Goal: Task Accomplishment & Management: Use online tool/utility

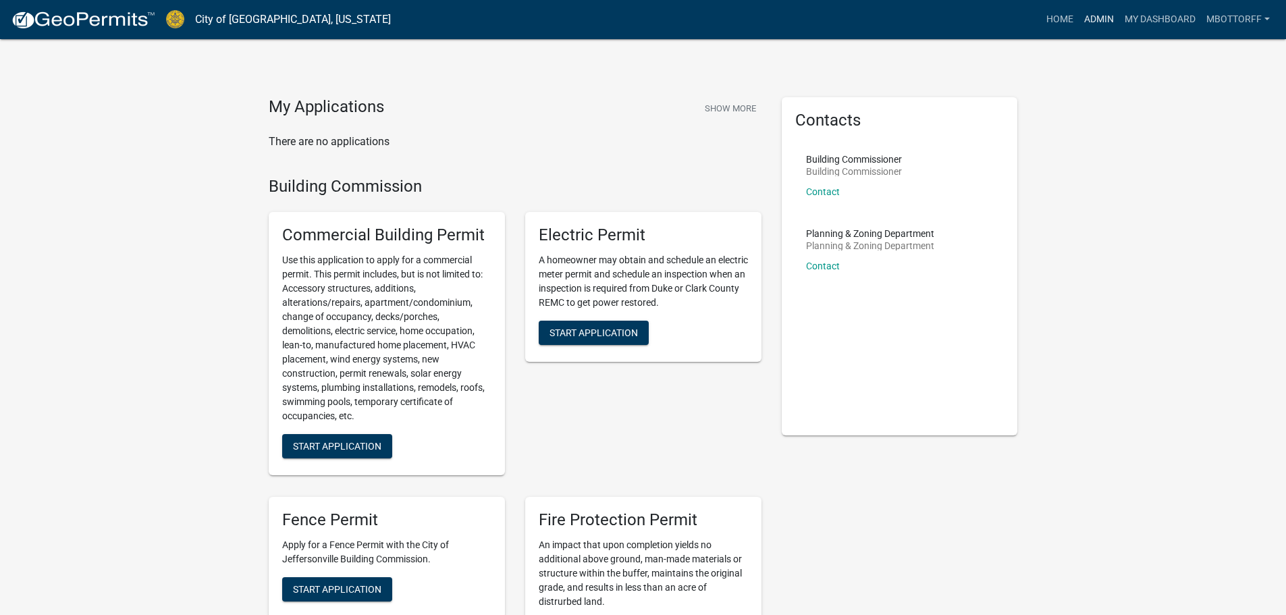
click at [1096, 20] on link "Admin" at bounding box center [1098, 20] width 40 height 26
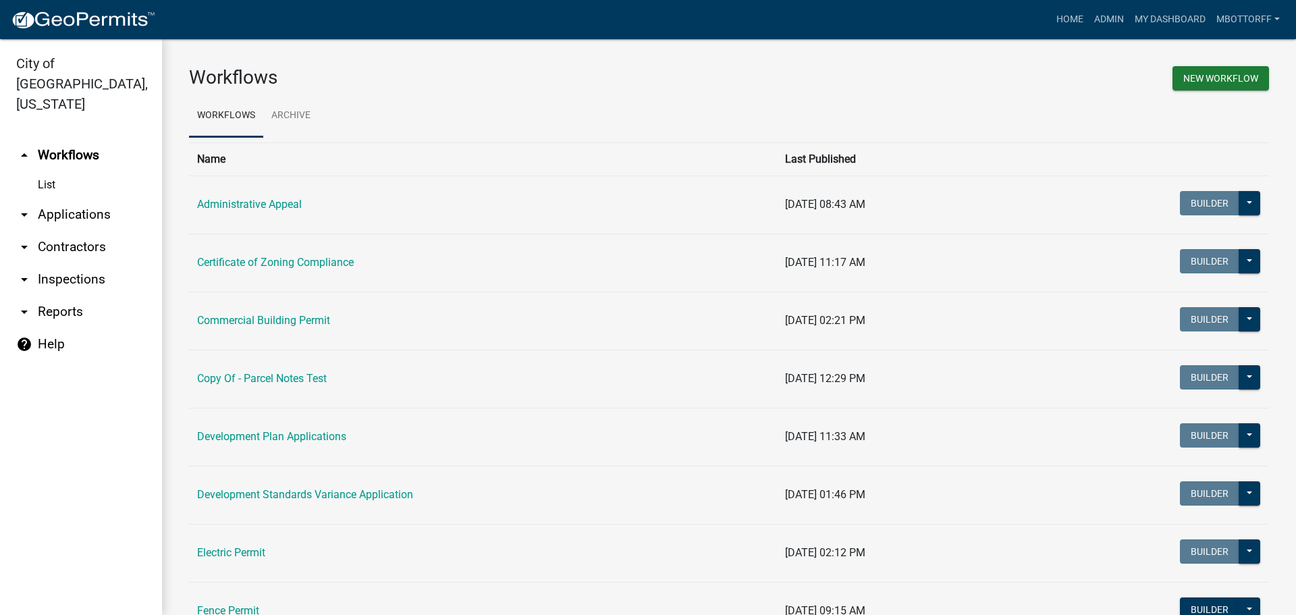
click at [90, 198] on link "arrow_drop_down Applications" at bounding box center [81, 214] width 162 height 32
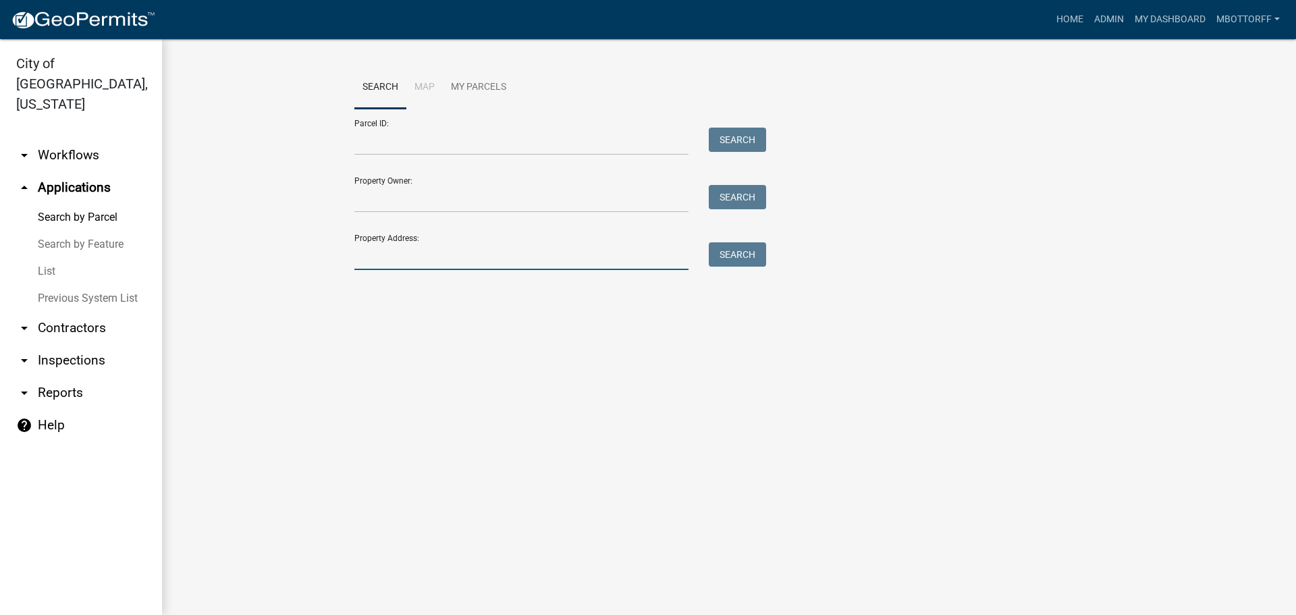
click at [440, 259] on input "Property Address:" at bounding box center [521, 256] width 334 height 28
type input "4120"
click at [726, 248] on button "Search" at bounding box center [737, 254] width 57 height 24
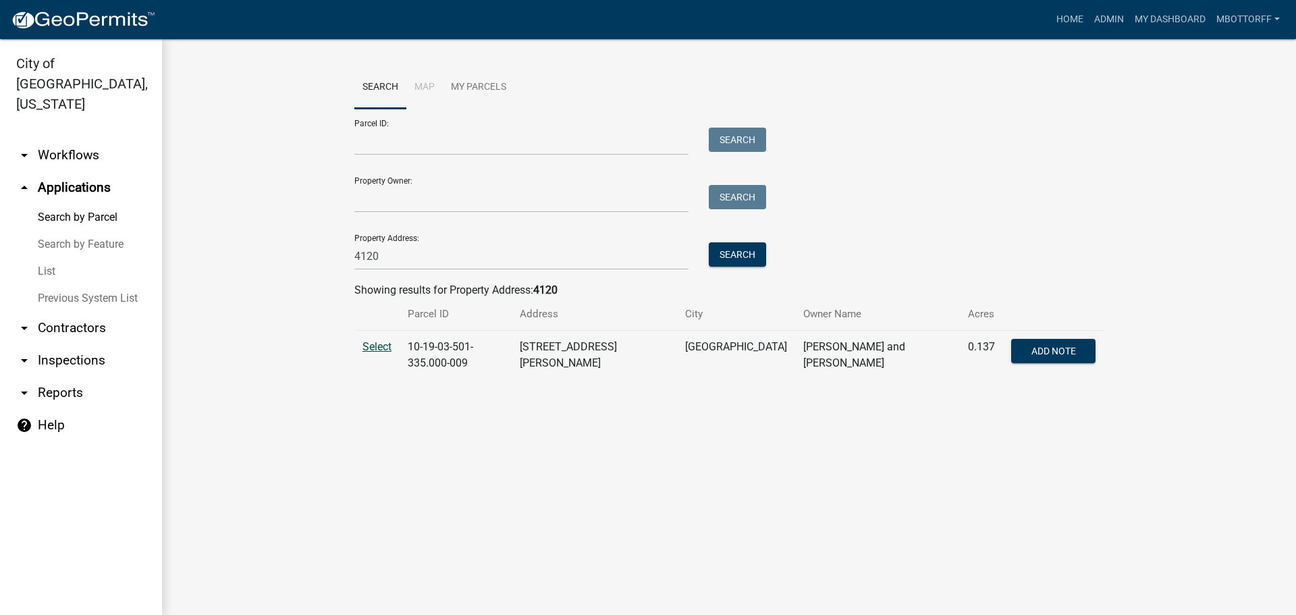
click at [379, 344] on span "Select" at bounding box center [376, 346] width 29 height 13
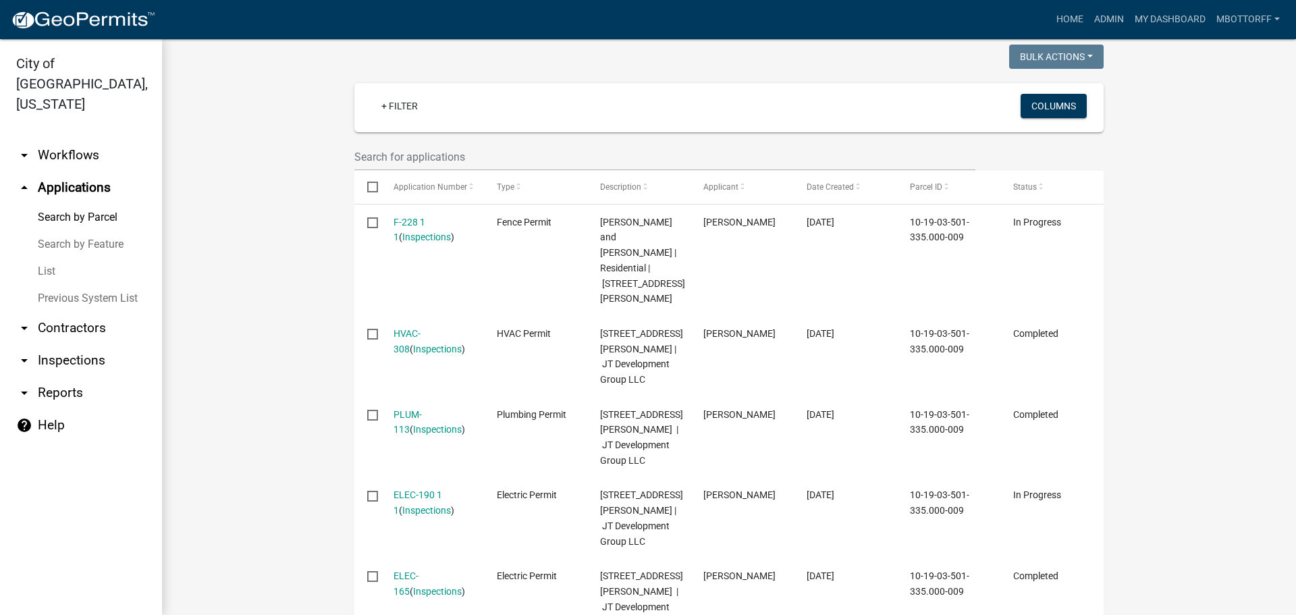
scroll to position [337, 0]
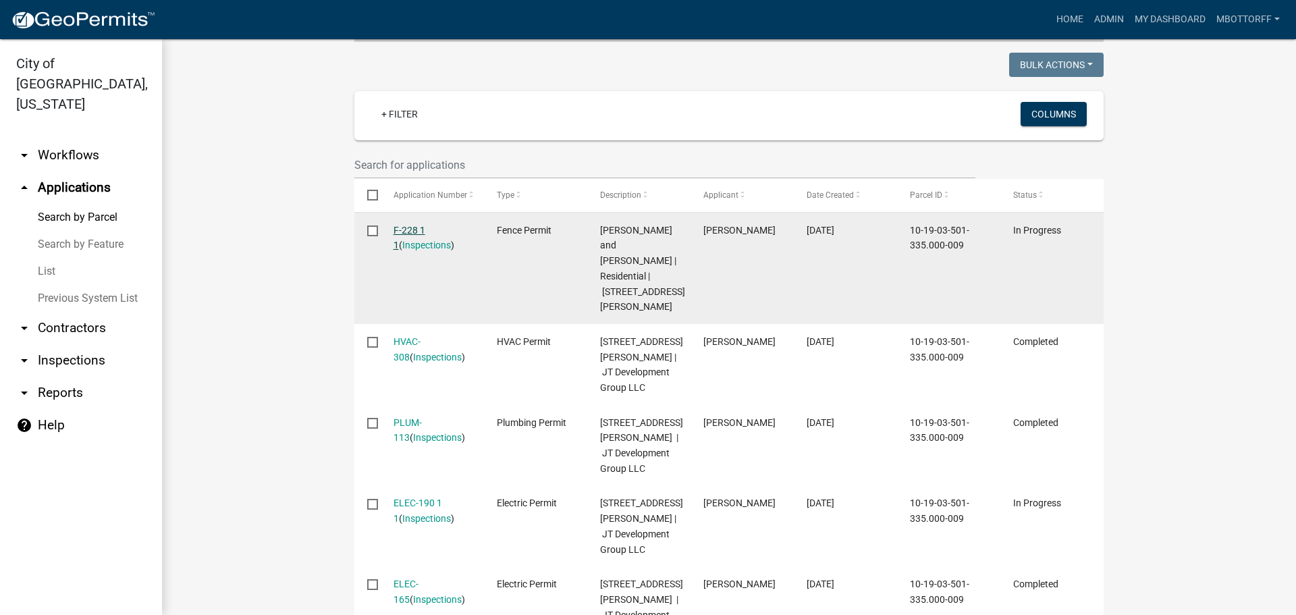
click at [420, 225] on link "F-228 1 1" at bounding box center [409, 238] width 32 height 26
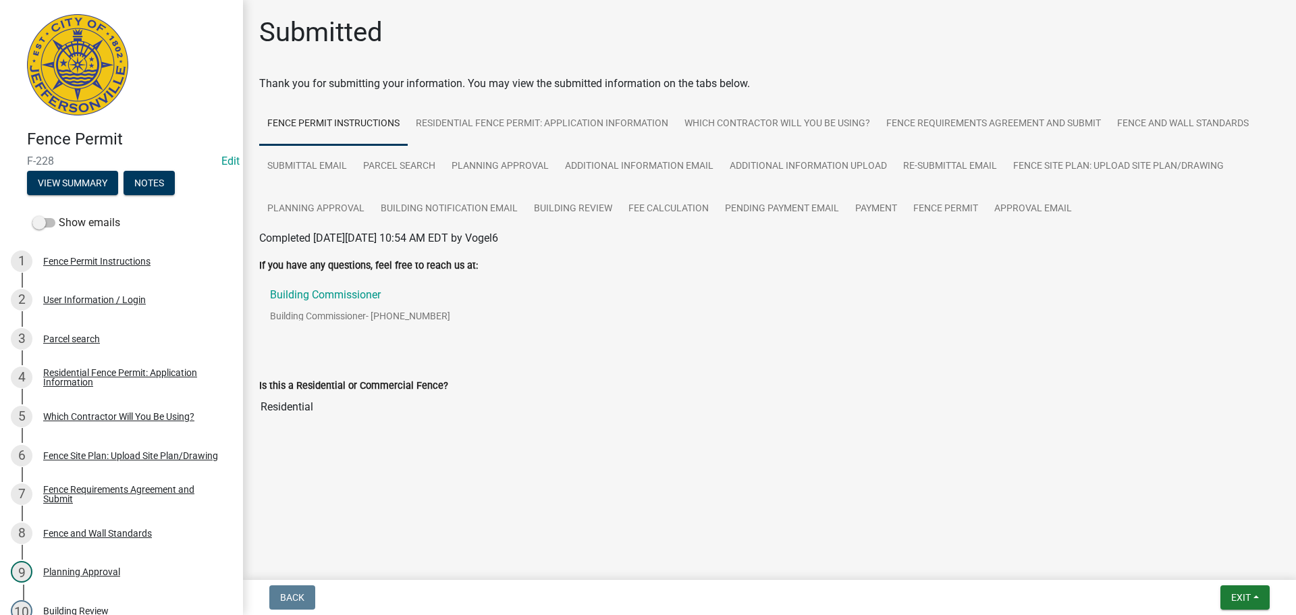
scroll to position [451, 0]
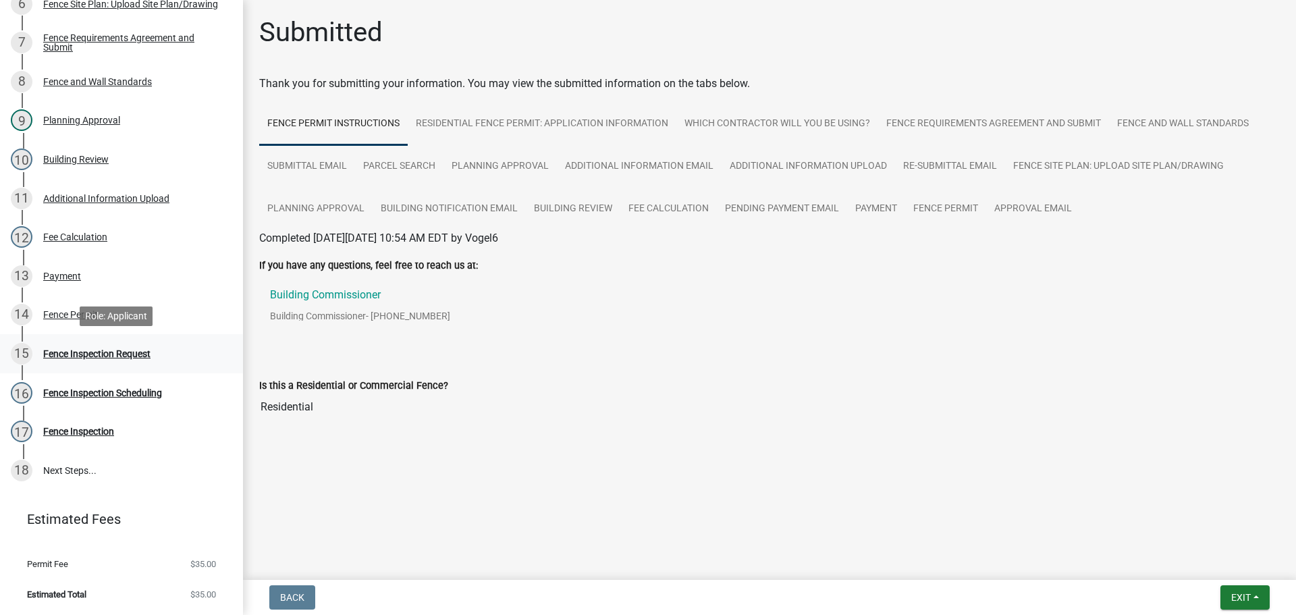
click at [76, 351] on div "Fence Inspection Request" at bounding box center [96, 353] width 107 height 9
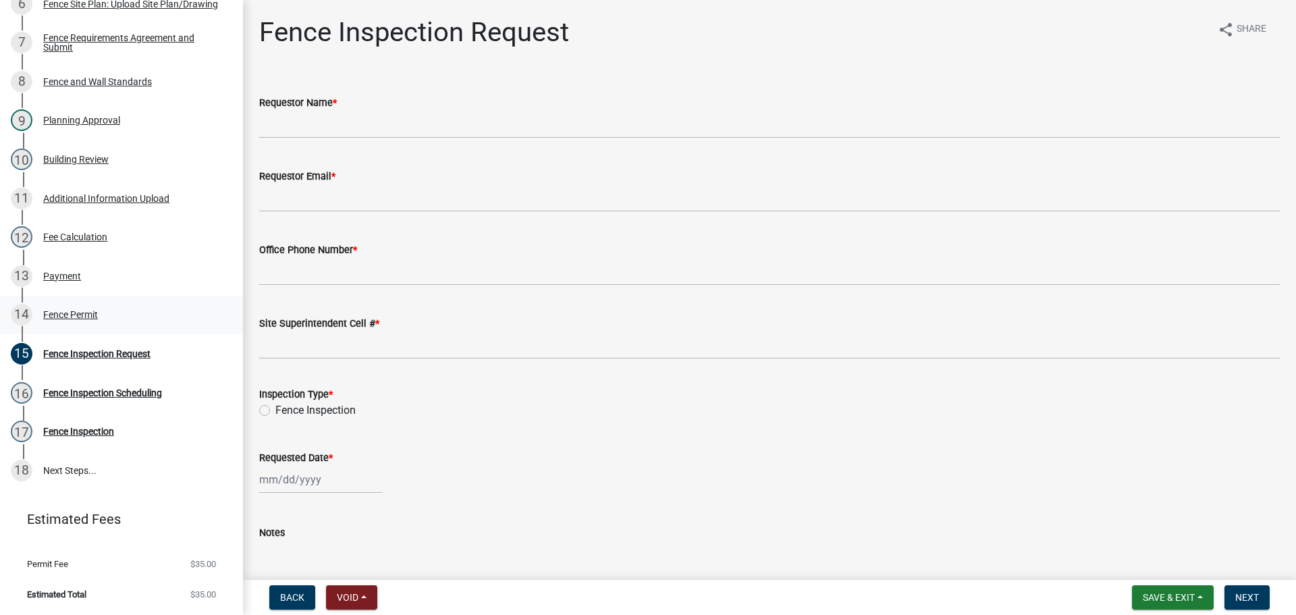
click at [49, 310] on div "Fence Permit" at bounding box center [70, 314] width 55 height 9
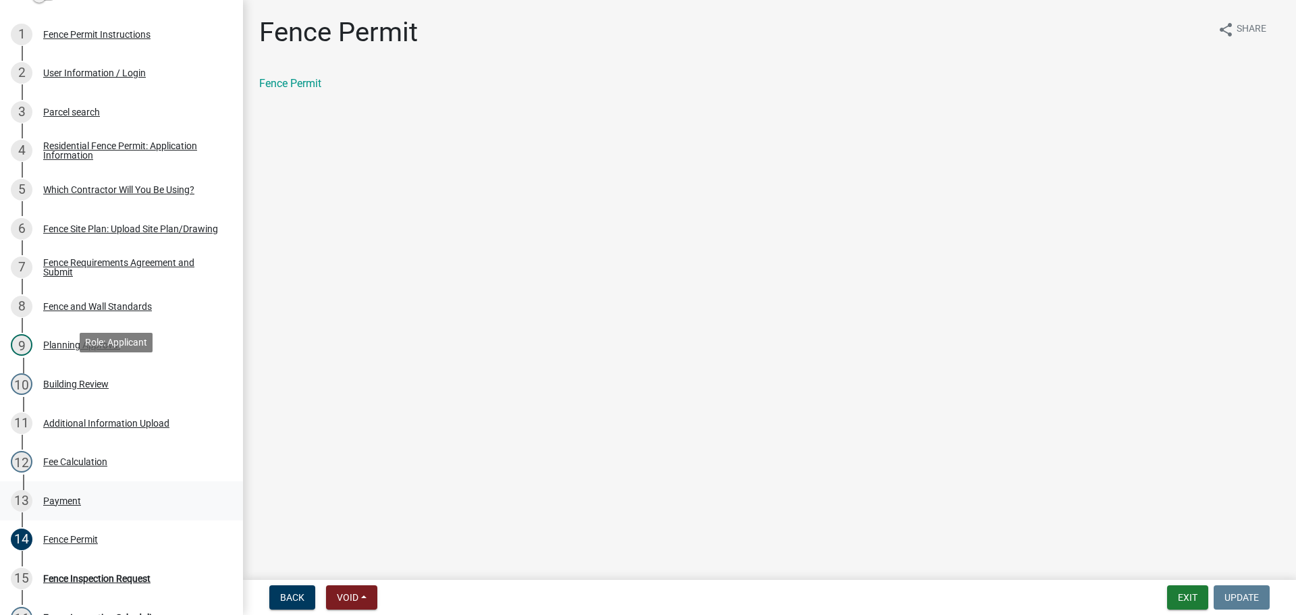
scroll to position [270, 0]
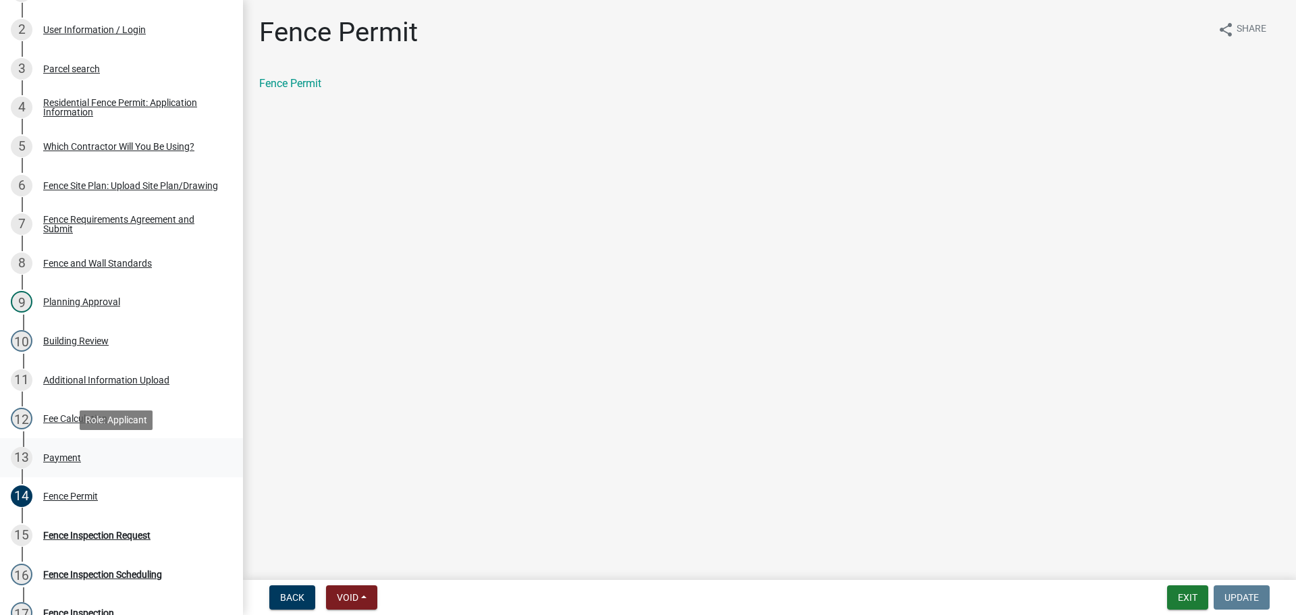
click at [51, 454] on div "Payment" at bounding box center [62, 457] width 38 height 9
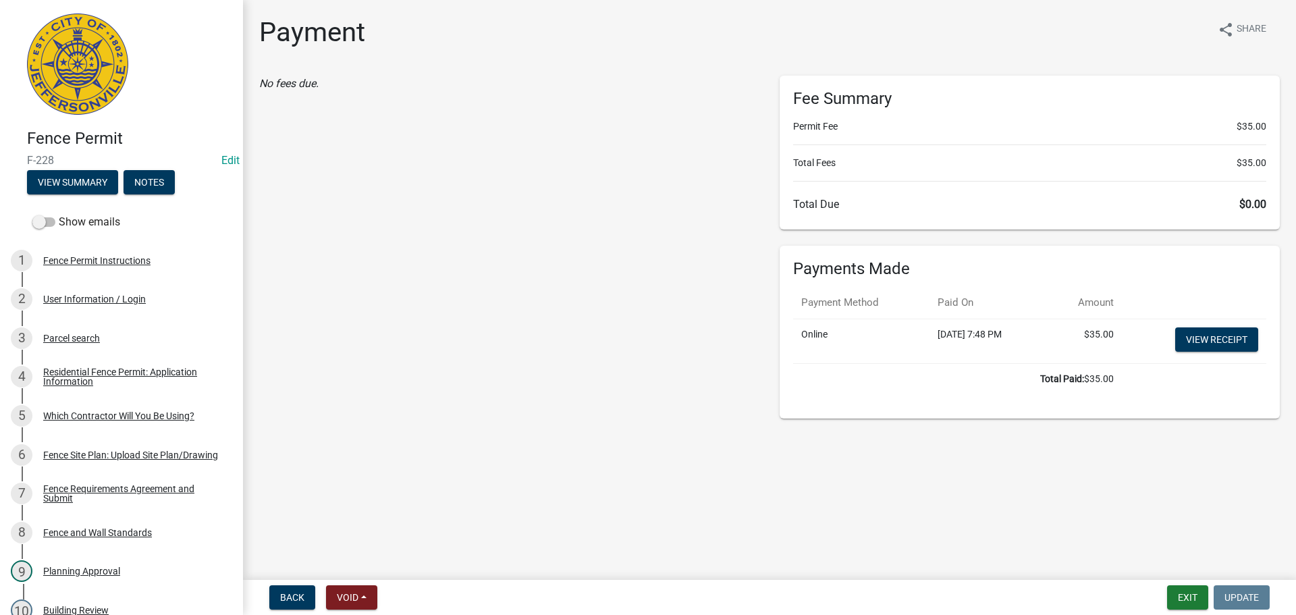
scroll to position [0, 0]
click at [117, 413] on div "Which Contractor Will You Be Using?" at bounding box center [118, 416] width 151 height 9
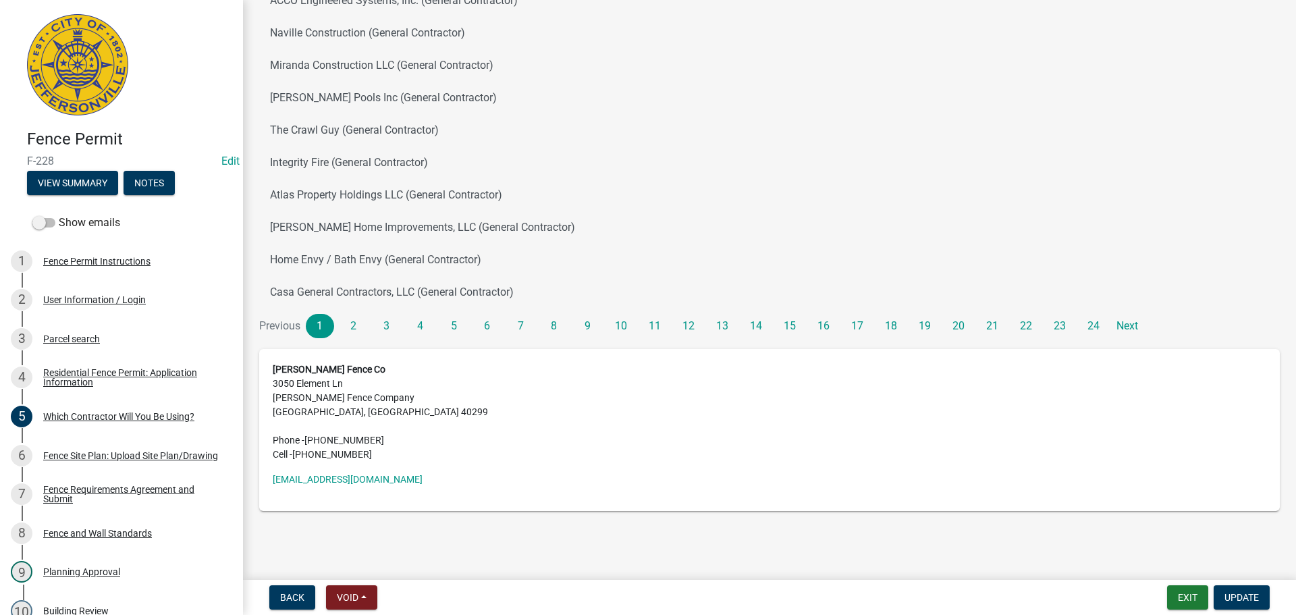
scroll to position [451, 0]
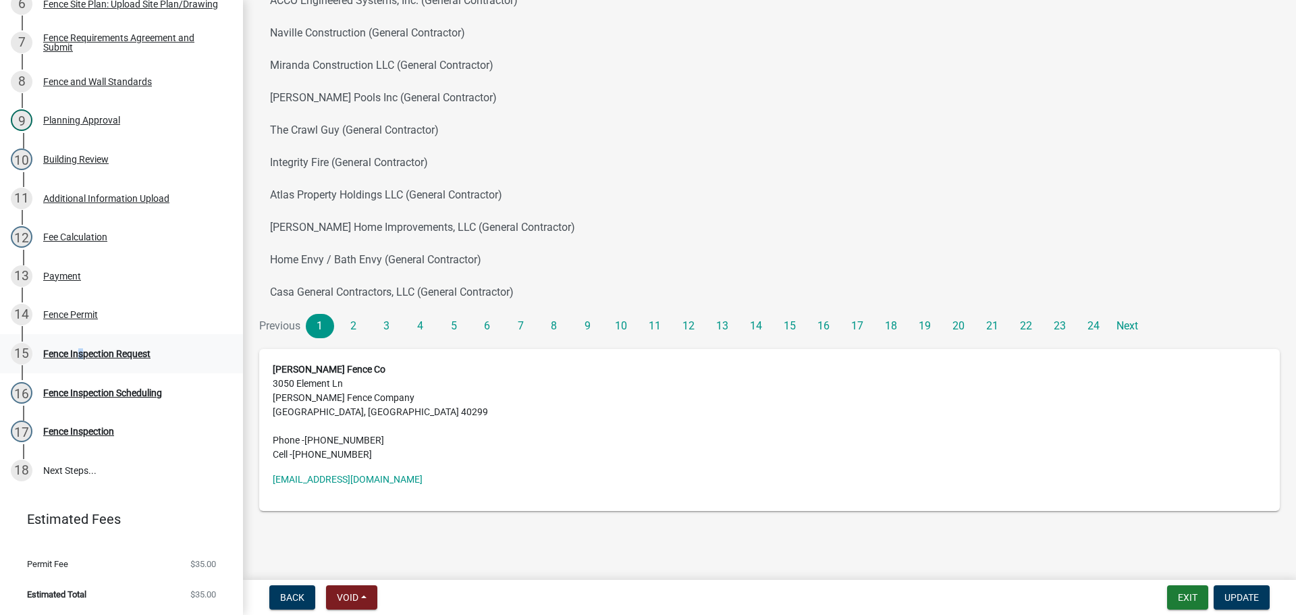
drag, startPoint x: 76, startPoint y: 352, endPoint x: 105, endPoint y: 356, distance: 29.3
click at [76, 352] on div "Fence Inspection Request" at bounding box center [96, 353] width 107 height 9
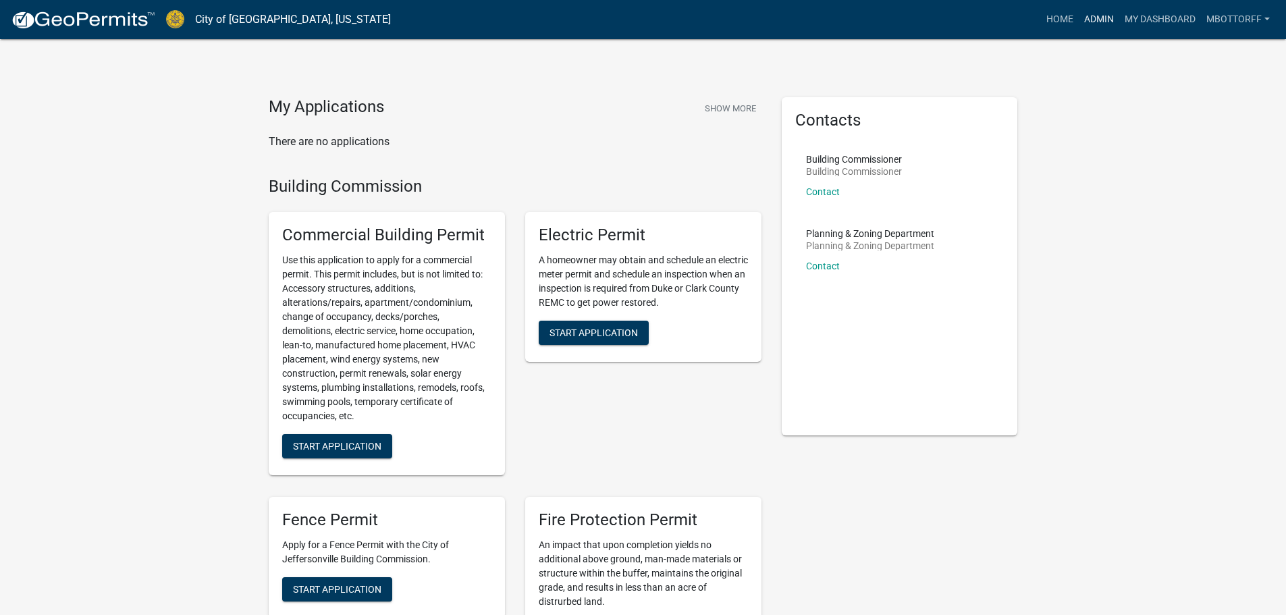
click at [1089, 23] on link "Admin" at bounding box center [1098, 20] width 40 height 26
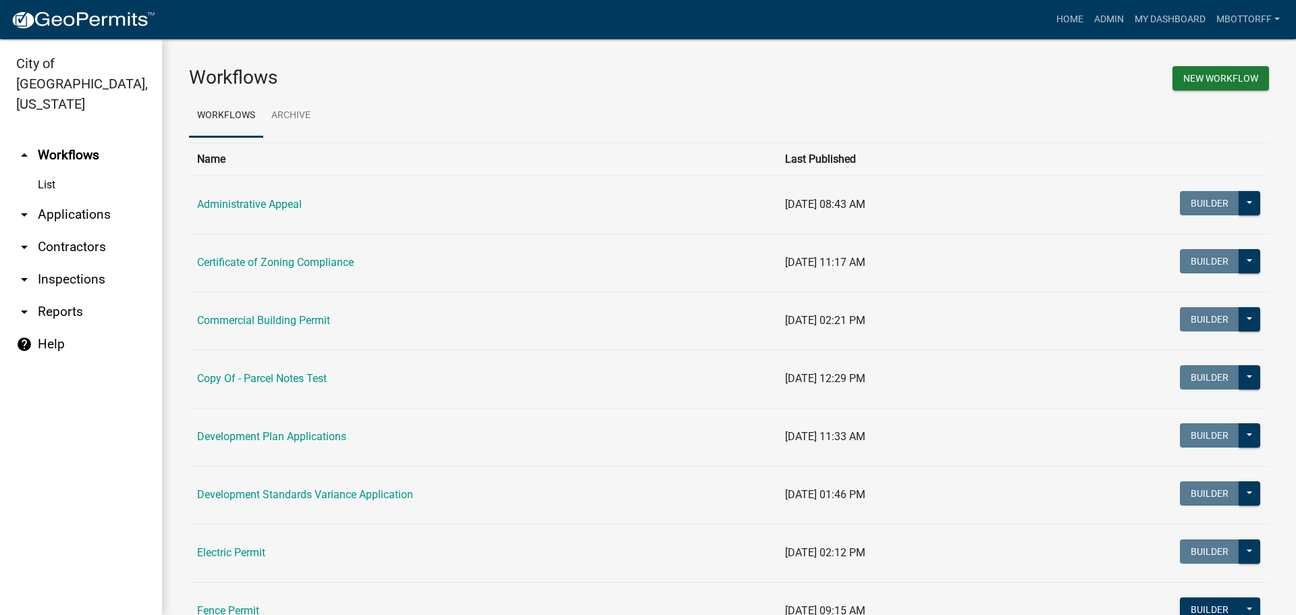
click at [70, 198] on link "arrow_drop_down Applications" at bounding box center [81, 214] width 162 height 32
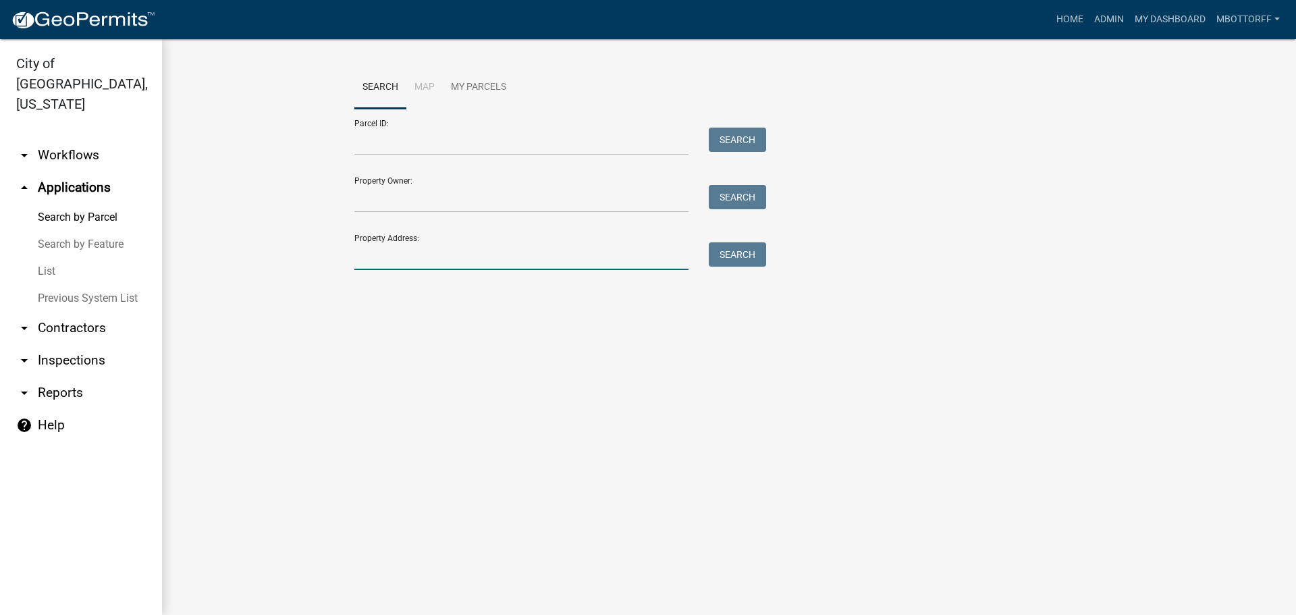
click at [425, 264] on input "Property Address:" at bounding box center [521, 256] width 334 height 28
type input "2610 UTICA"
click at [743, 254] on button "Search" at bounding box center [737, 254] width 57 height 24
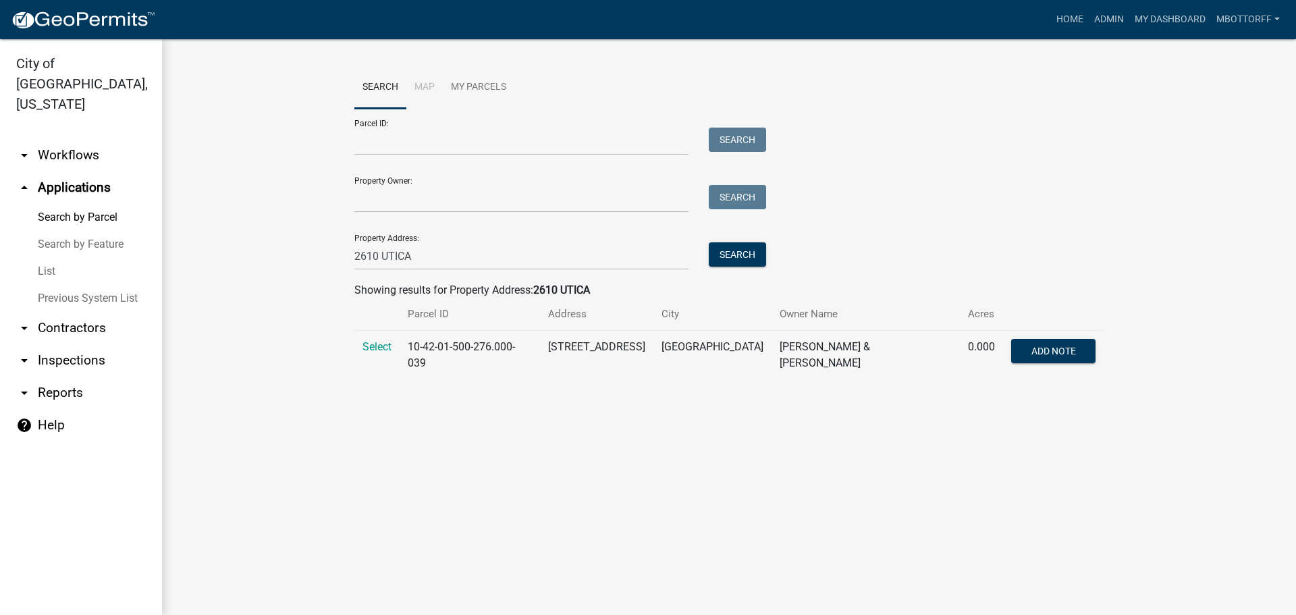
click at [52, 139] on link "arrow_drop_down Workflows" at bounding box center [81, 155] width 162 height 32
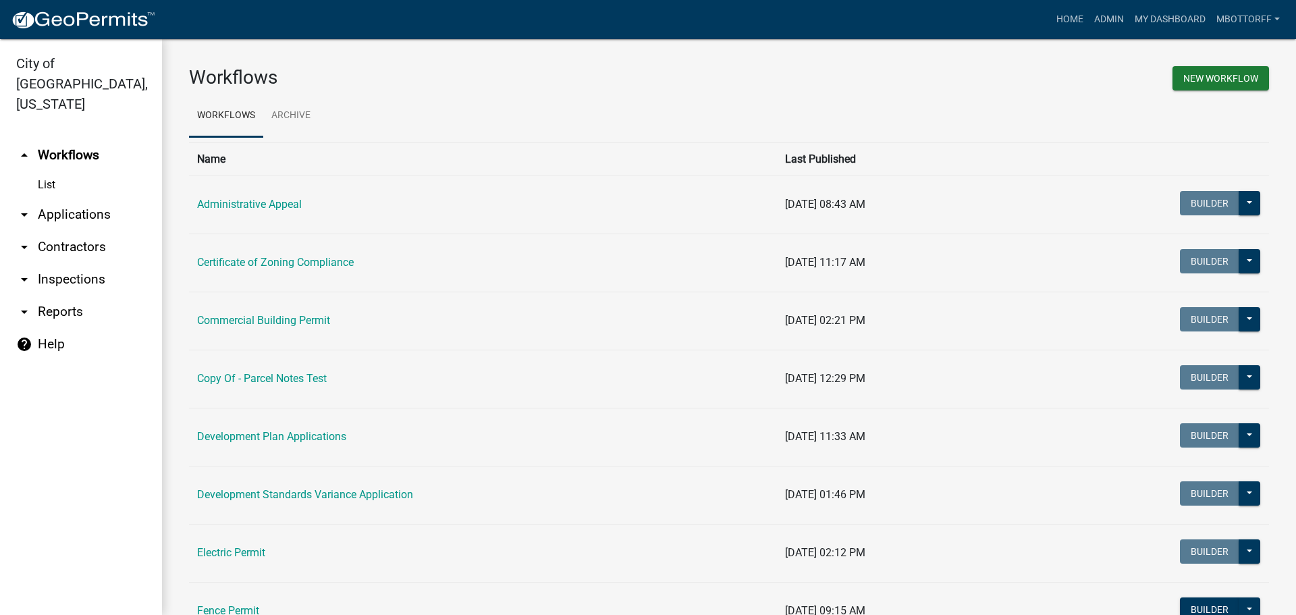
click at [51, 171] on link "List" at bounding box center [81, 184] width 162 height 27
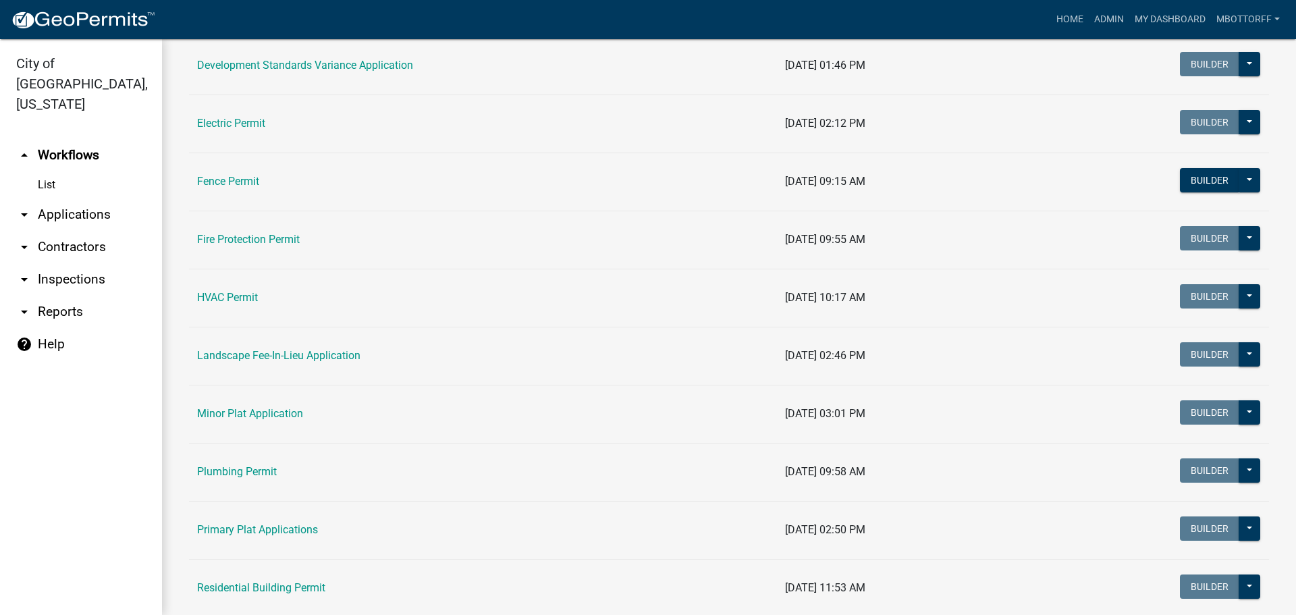
scroll to position [472, 0]
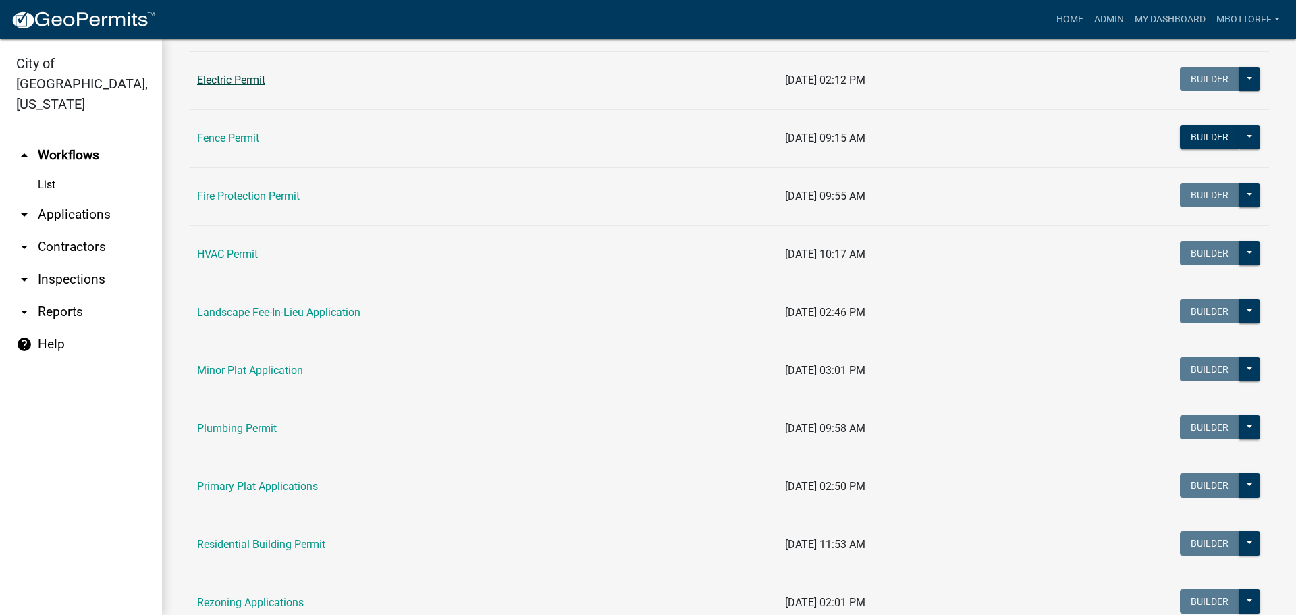
click at [226, 83] on link "Electric Permit" at bounding box center [231, 80] width 68 height 13
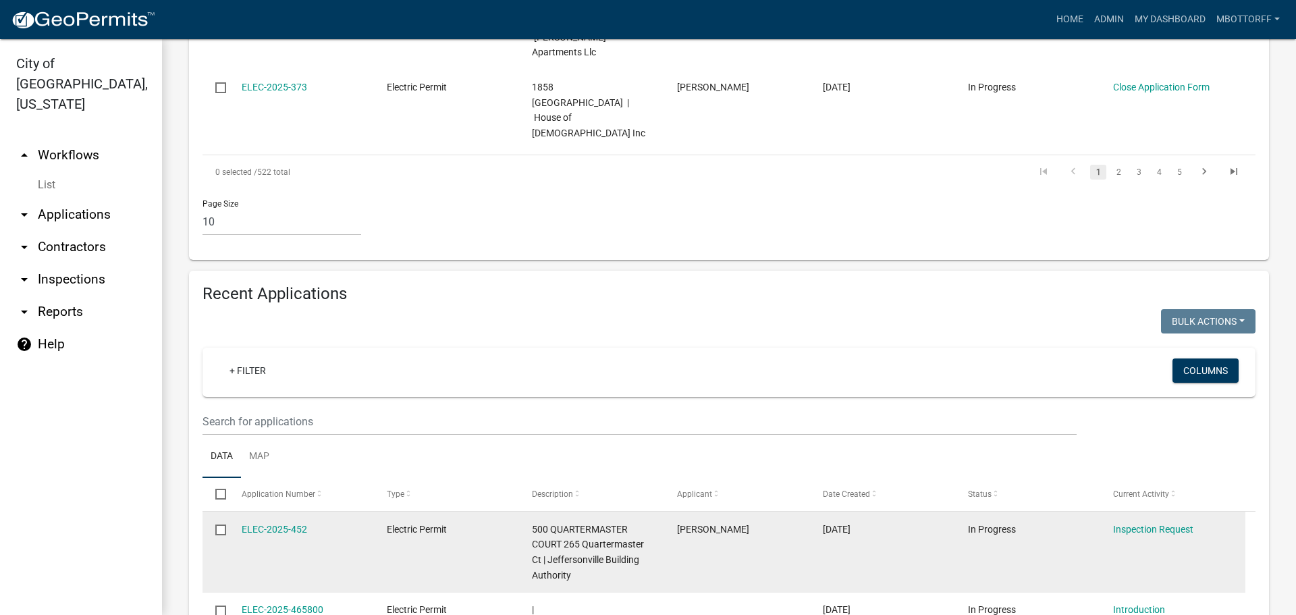
scroll to position [1080, 0]
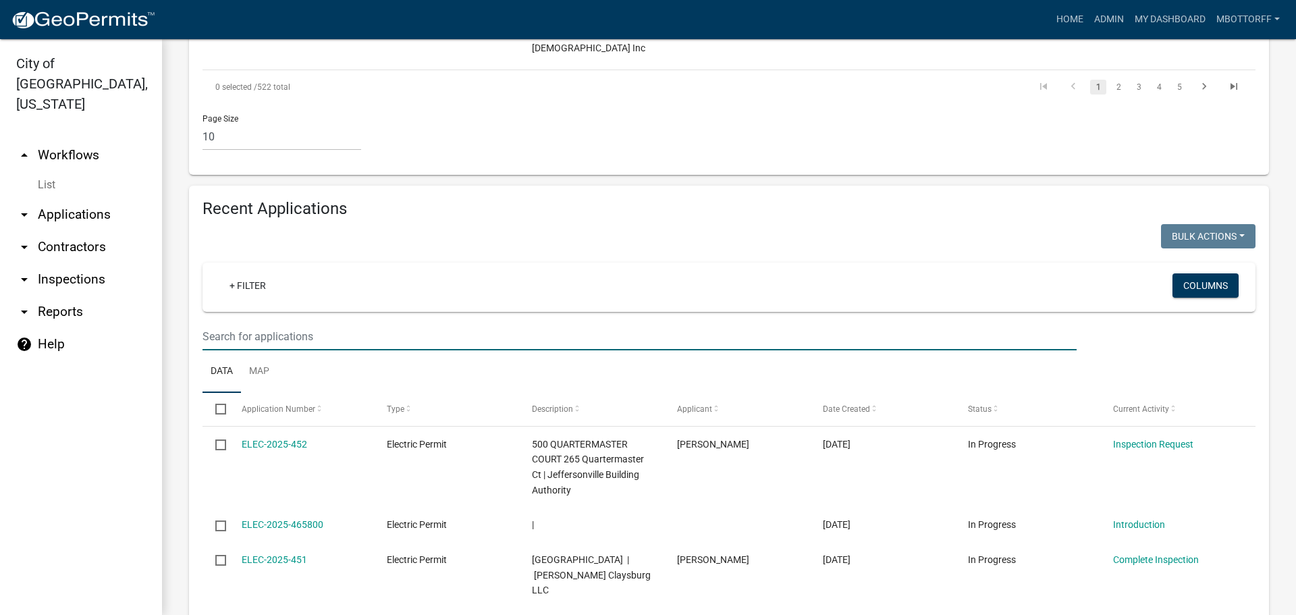
click at [227, 323] on input "text" at bounding box center [639, 337] width 874 height 28
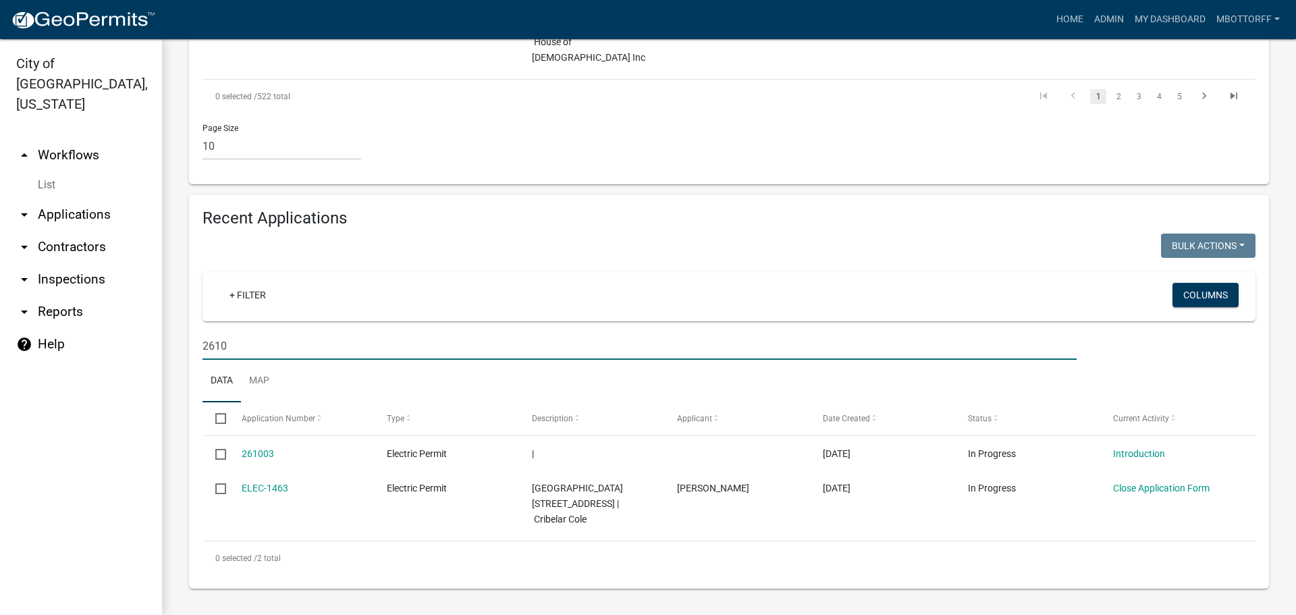
scroll to position [1009, 0]
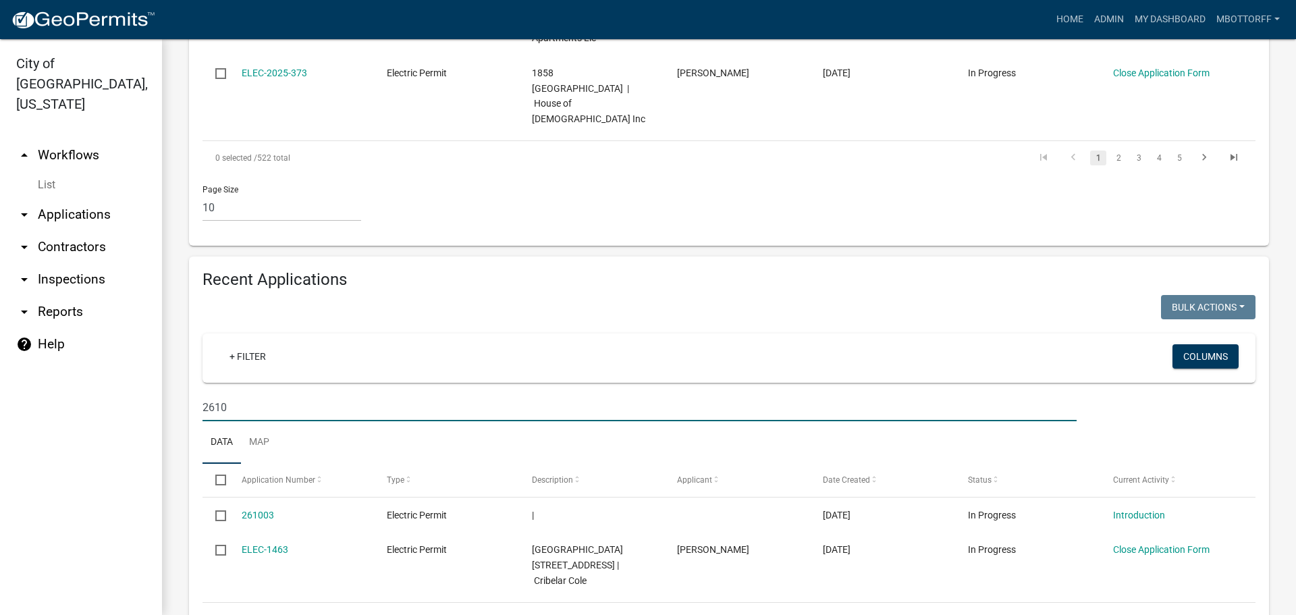
type input "2610"
click at [72, 198] on link "arrow_drop_down Applications" at bounding box center [81, 214] width 162 height 32
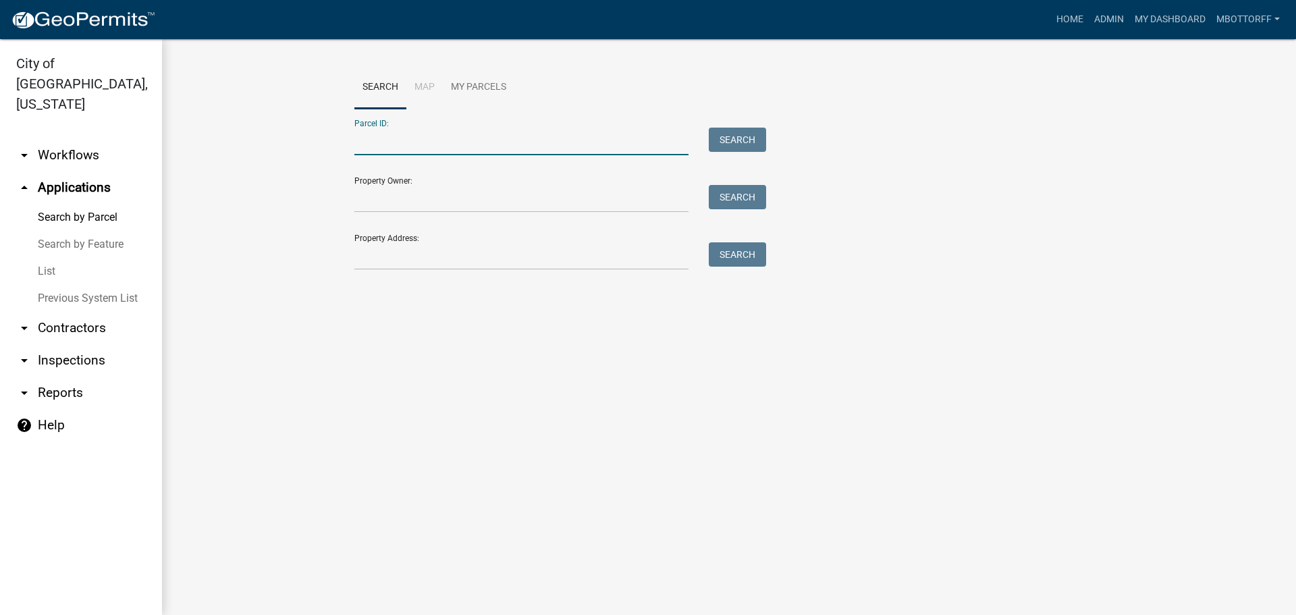
paste input "10-21-00-400-369.000-009"
type input "10-21-00-400-369.000-009"
click at [734, 137] on button "Search" at bounding box center [737, 140] width 57 height 24
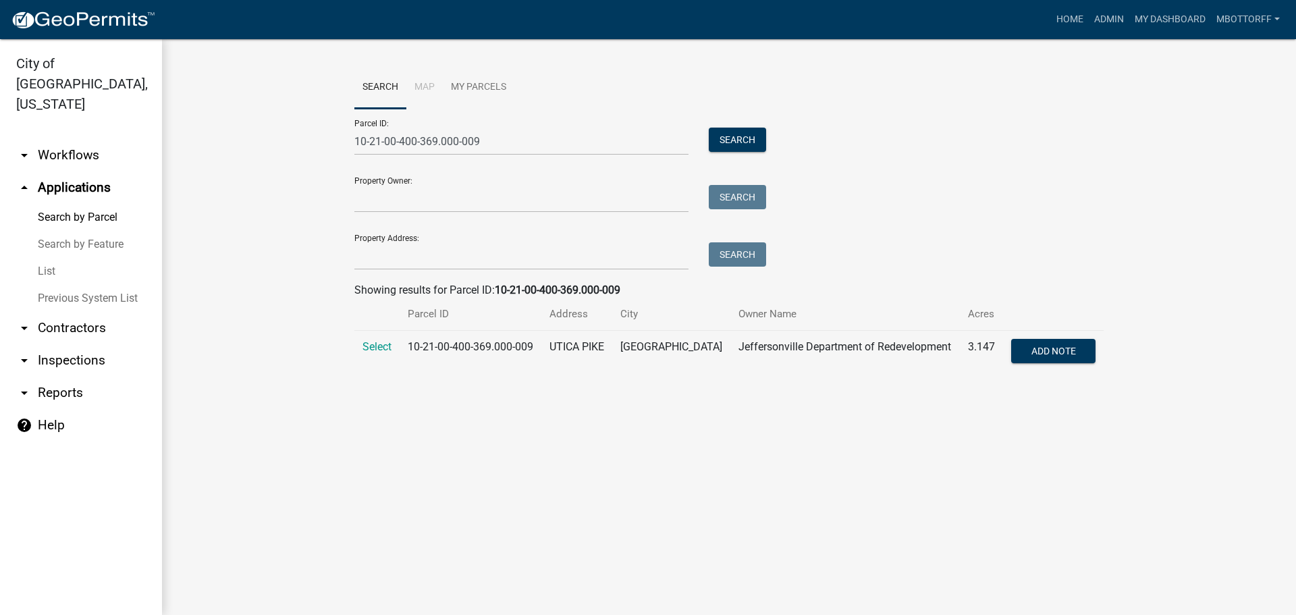
drag, startPoint x: 374, startPoint y: 344, endPoint x: 412, endPoint y: 346, distance: 37.8
click at [375, 344] on span "Select" at bounding box center [376, 346] width 29 height 13
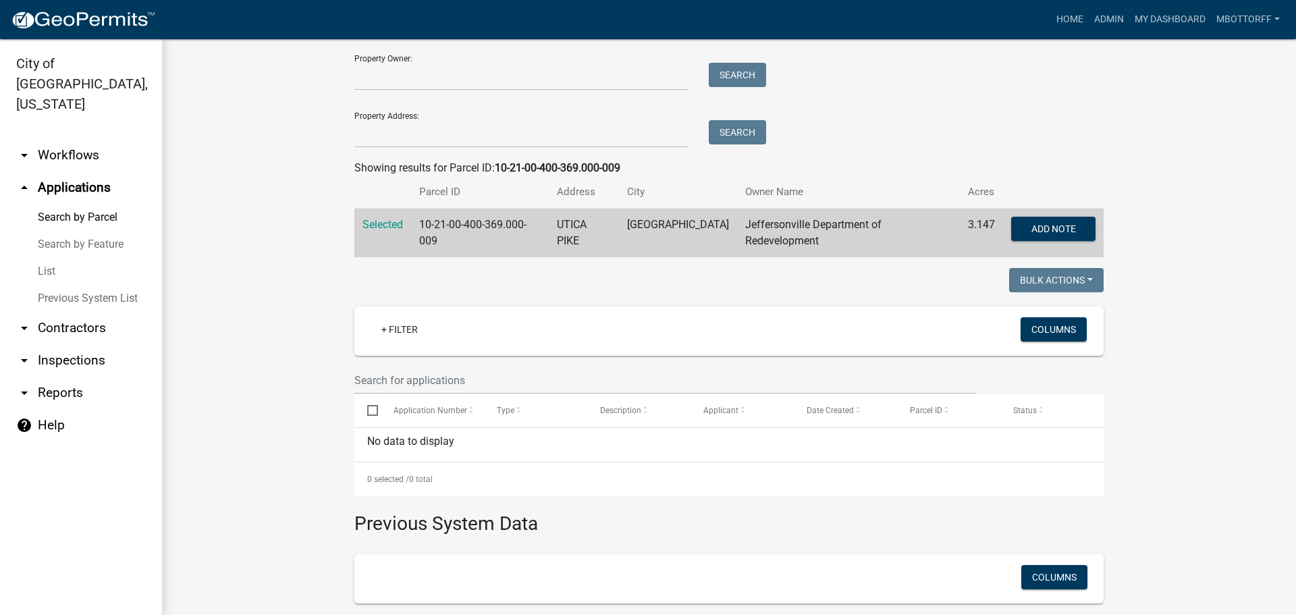
scroll to position [143, 0]
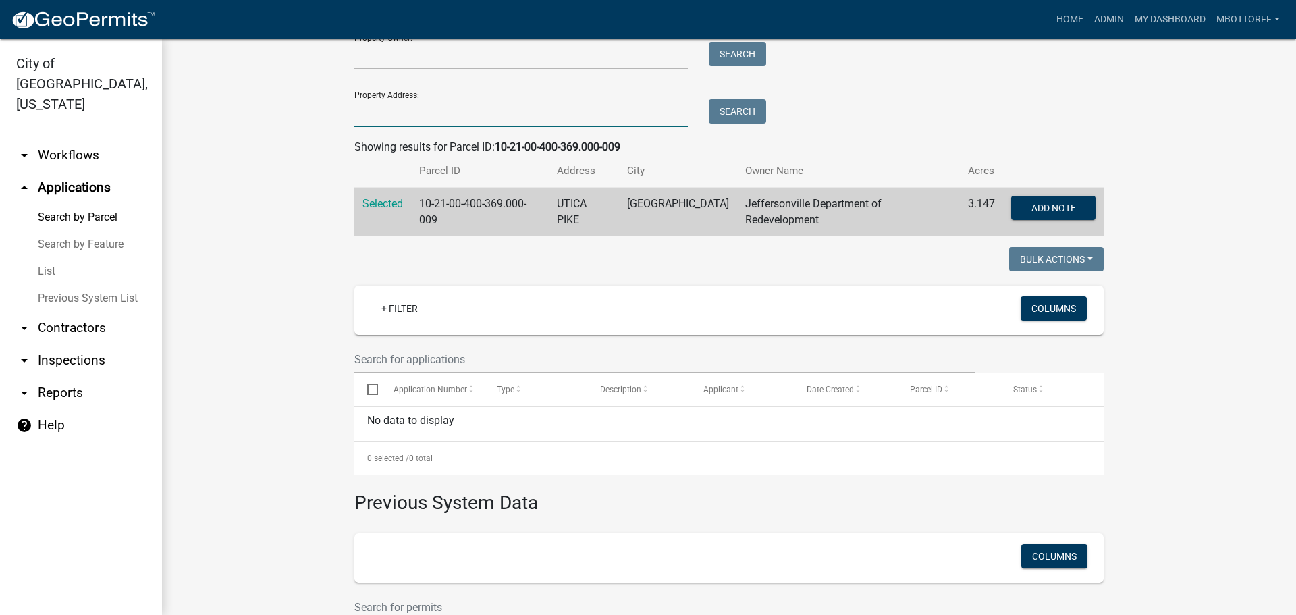
click at [363, 117] on input "Property Address:" at bounding box center [521, 113] width 334 height 28
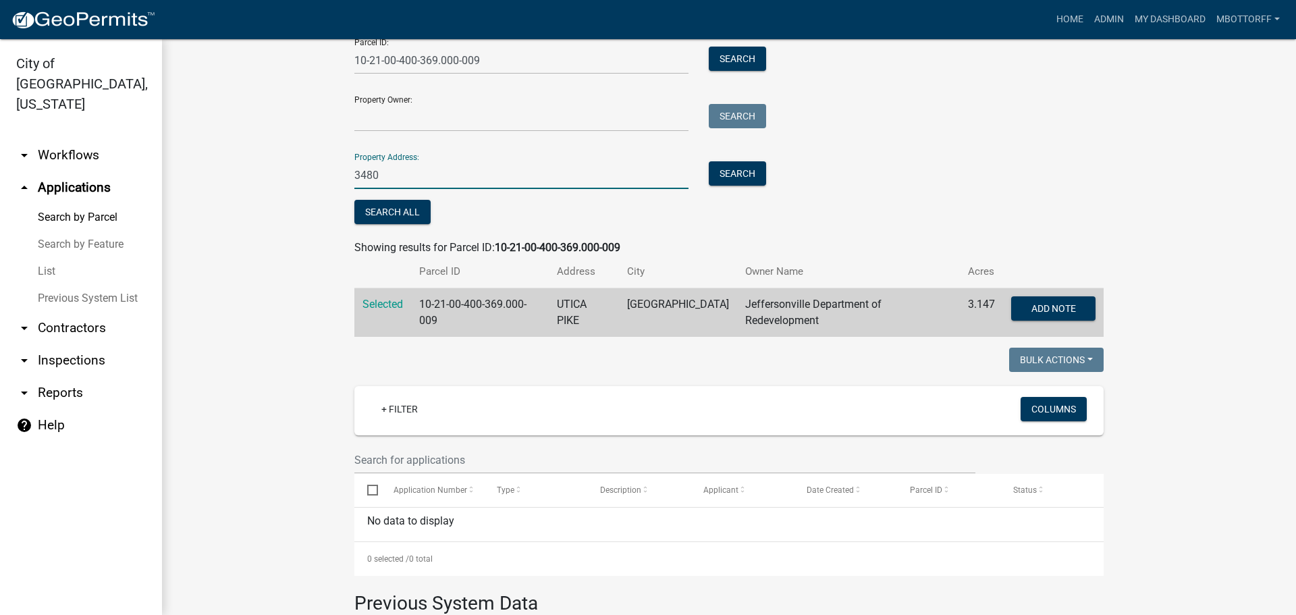
scroll to position [0, 0]
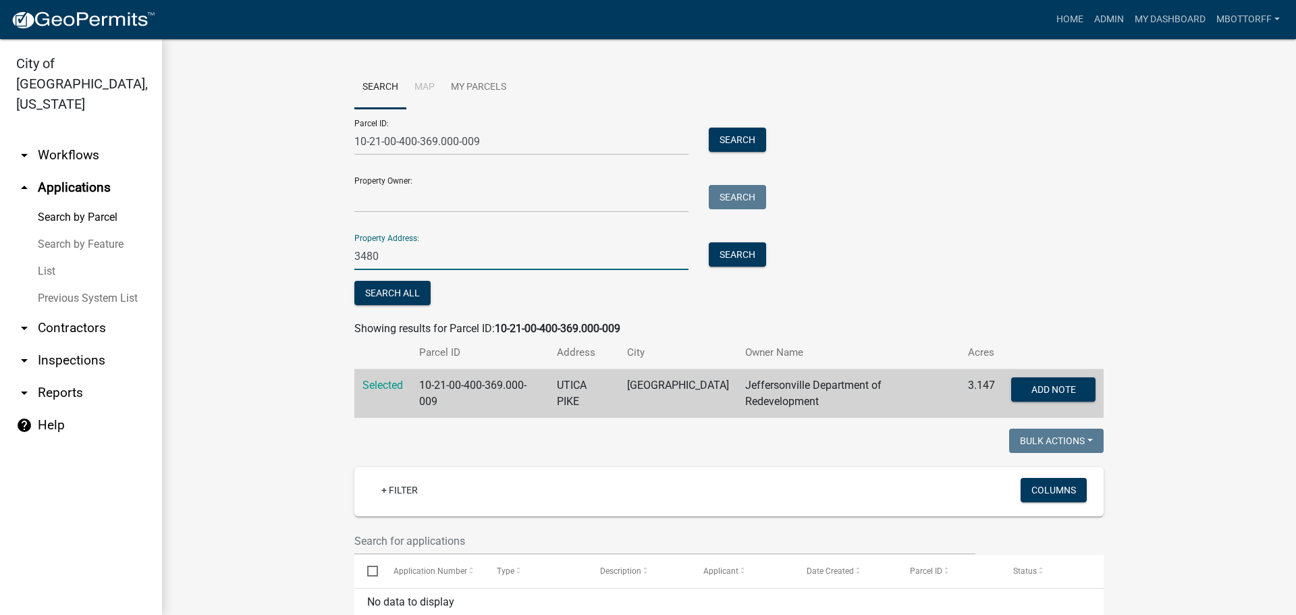
type input "3480"
drag, startPoint x: 466, startPoint y: 138, endPoint x: 58, endPoint y: 87, distance: 410.8
click at [73, 94] on div "City of Jeffersonville, Indiana arrow_drop_down Workflows List arrow_drop_up Ap…" at bounding box center [648, 327] width 1296 height 576
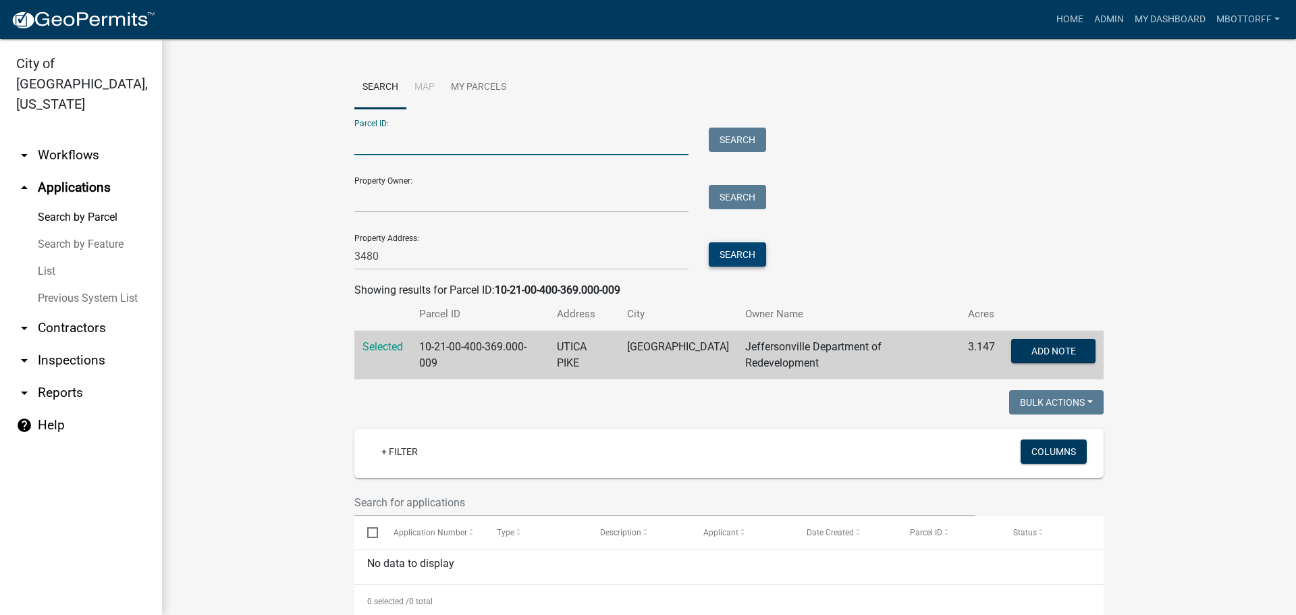
click at [730, 253] on button "Search" at bounding box center [737, 254] width 57 height 24
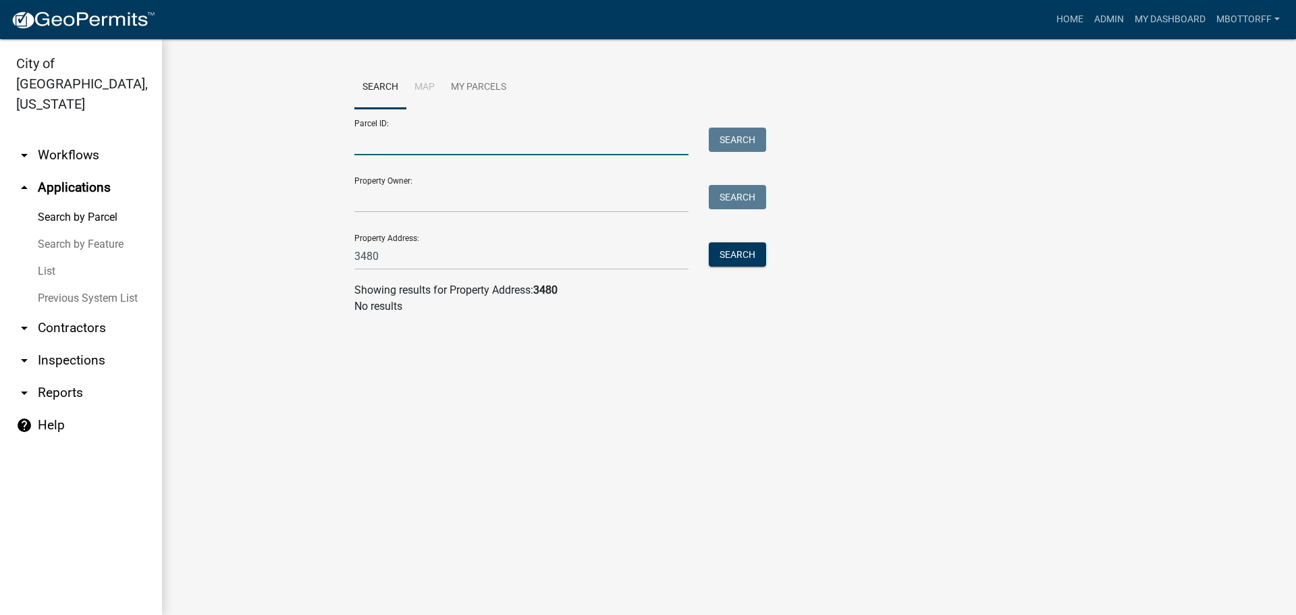
click at [368, 151] on input "Parcel ID:" at bounding box center [521, 142] width 334 height 28
paste input "10-21-00-400-369.000-009"
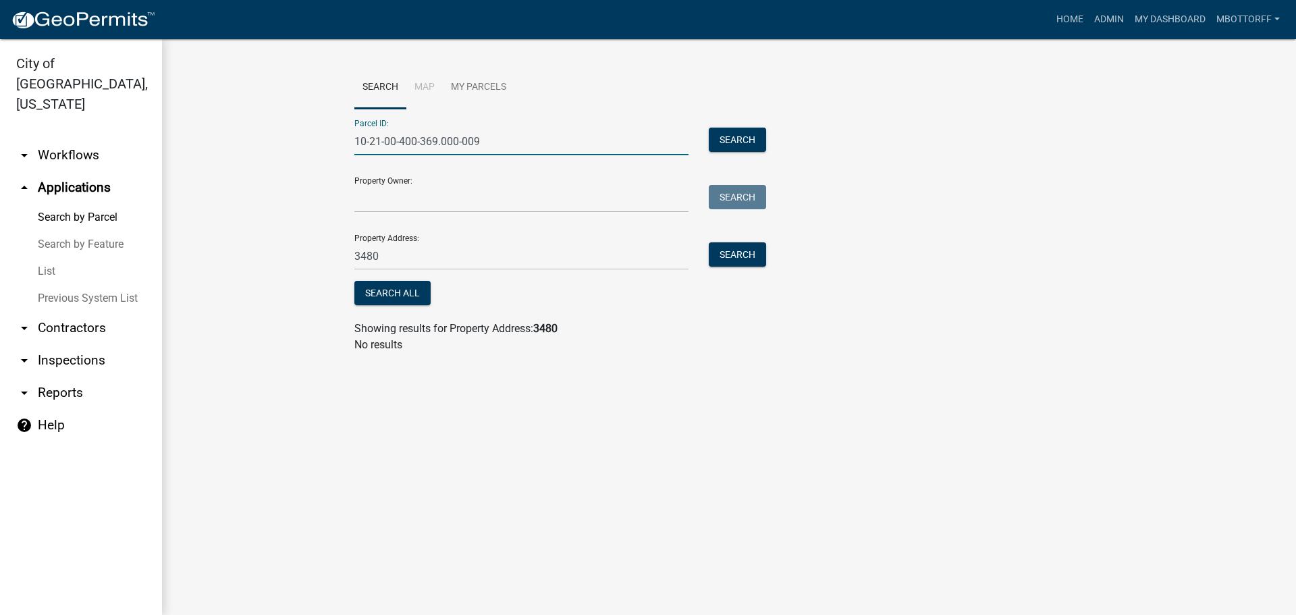
click at [380, 141] on input "10-21-00-400-369.000-009" at bounding box center [521, 142] width 334 height 28
click at [396, 140] on input "10-19-00-400-369.000-009" at bounding box center [521, 142] width 334 height 28
click at [404, 138] on input "10-19-01-400-369.000-009" at bounding box center [521, 142] width 334 height 28
click at [437, 141] on input "10-19-01-300-369.000-009" at bounding box center [521, 142] width 334 height 28
type input "10-19-01-300-881.000-009"
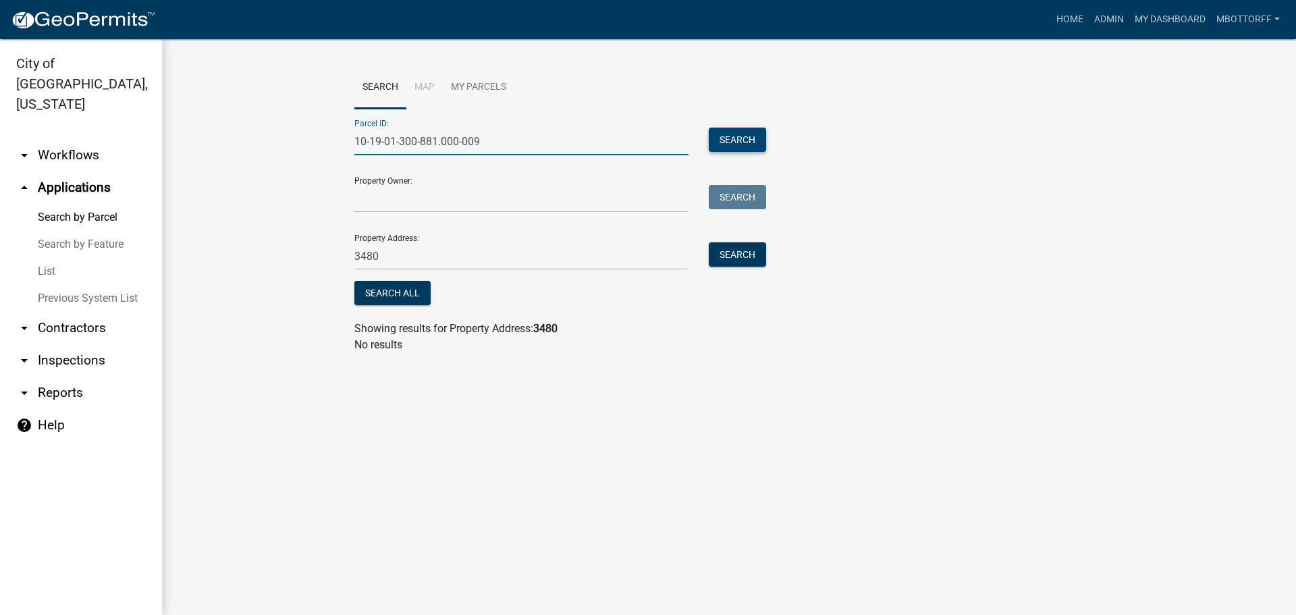
click at [740, 137] on button "Search" at bounding box center [737, 140] width 57 height 24
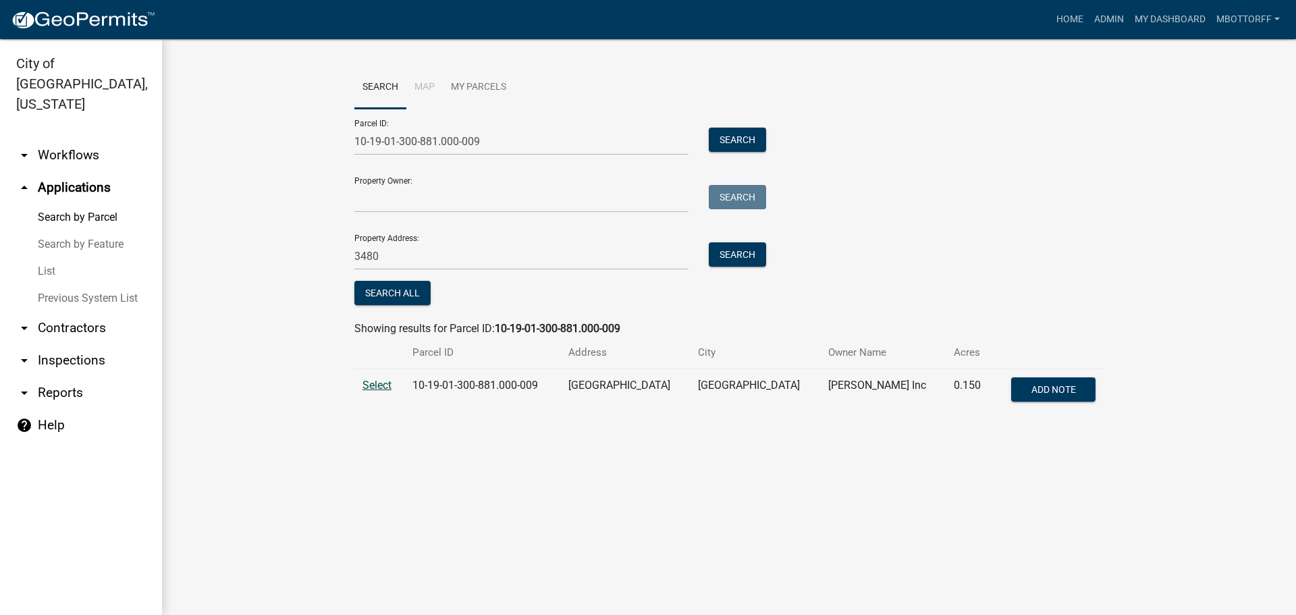
click at [373, 384] on span "Select" at bounding box center [376, 385] width 29 height 13
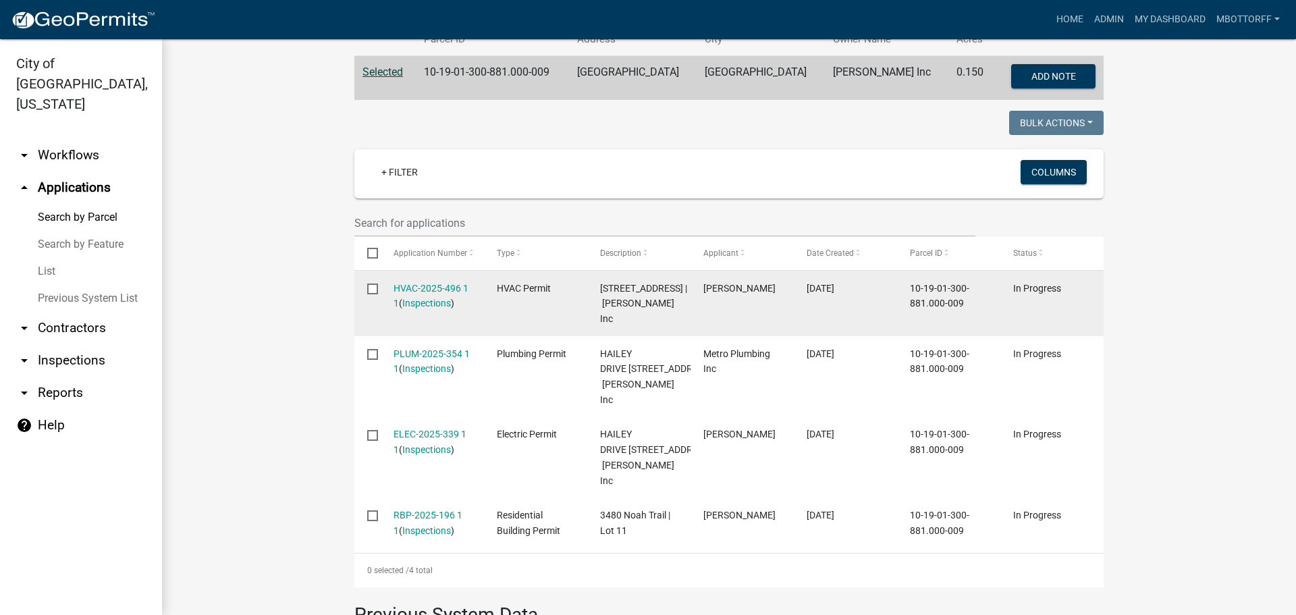
scroll to position [337, 0]
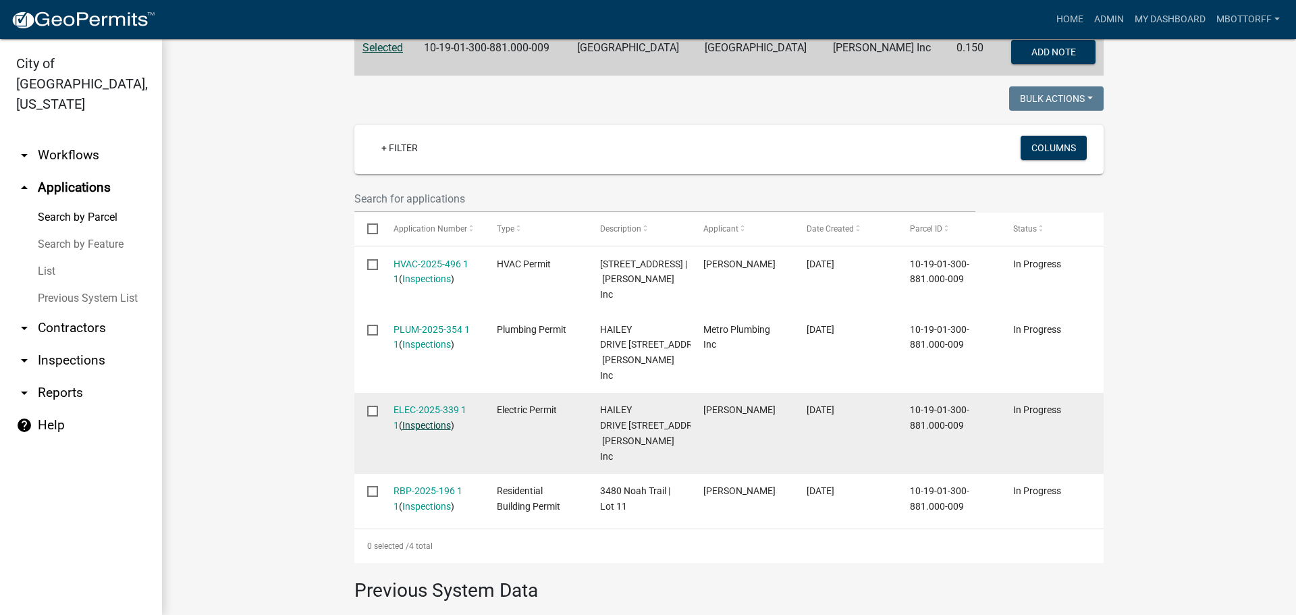
click at [432, 431] on link "Inspections" at bounding box center [426, 425] width 49 height 11
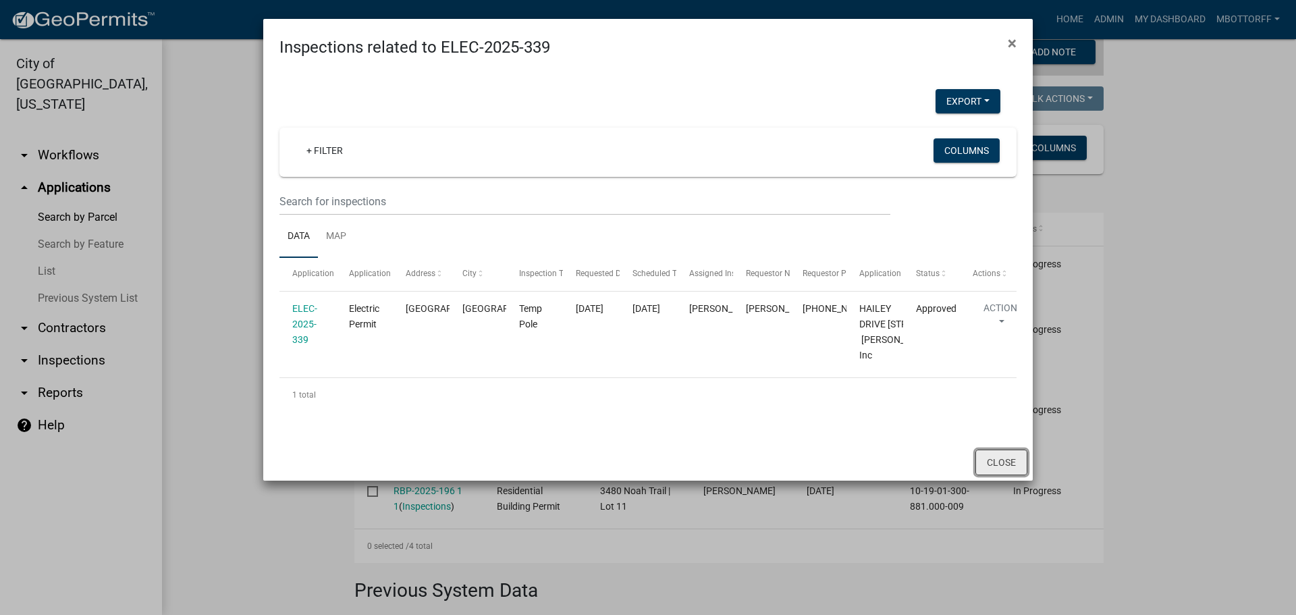
click at [1010, 475] on button "Close" at bounding box center [1001, 462] width 52 height 26
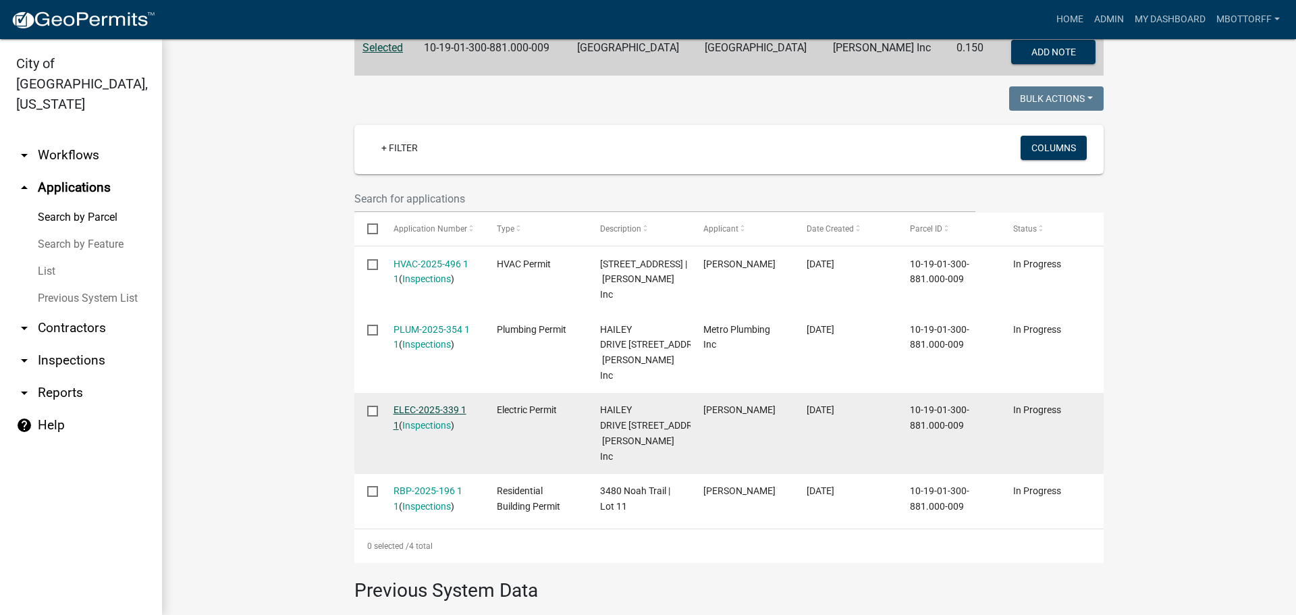
click at [409, 425] on link "ELEC-2025-339 1 1" at bounding box center [429, 417] width 73 height 26
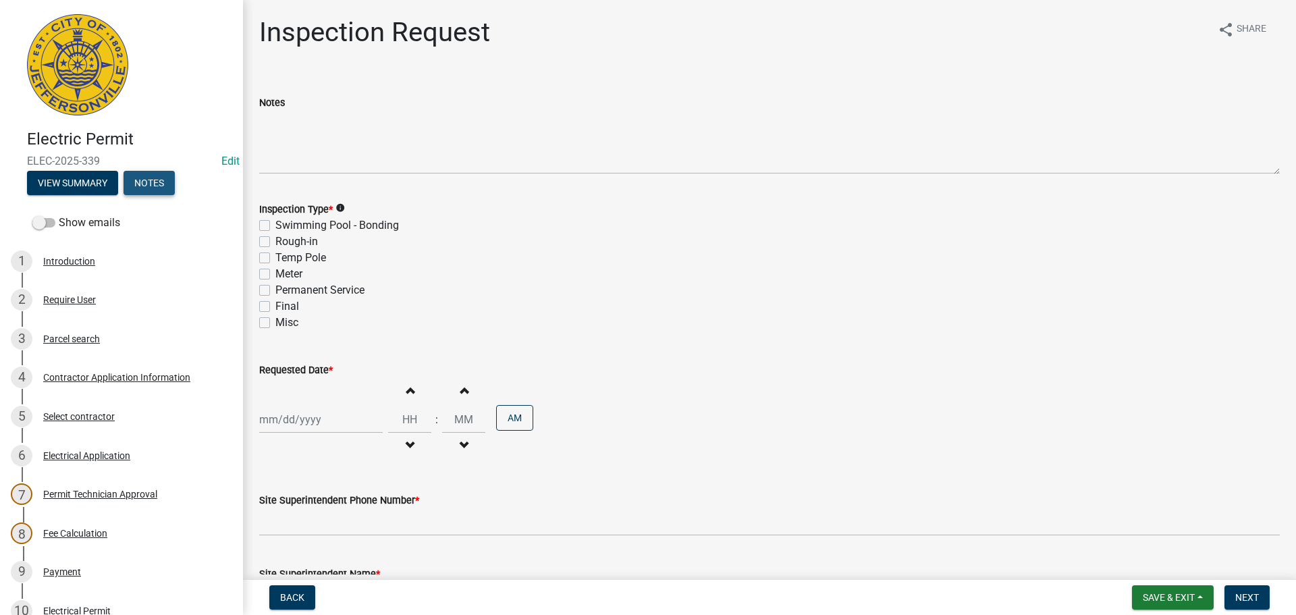
click at [155, 184] on button "Notes" at bounding box center [149, 183] width 51 height 24
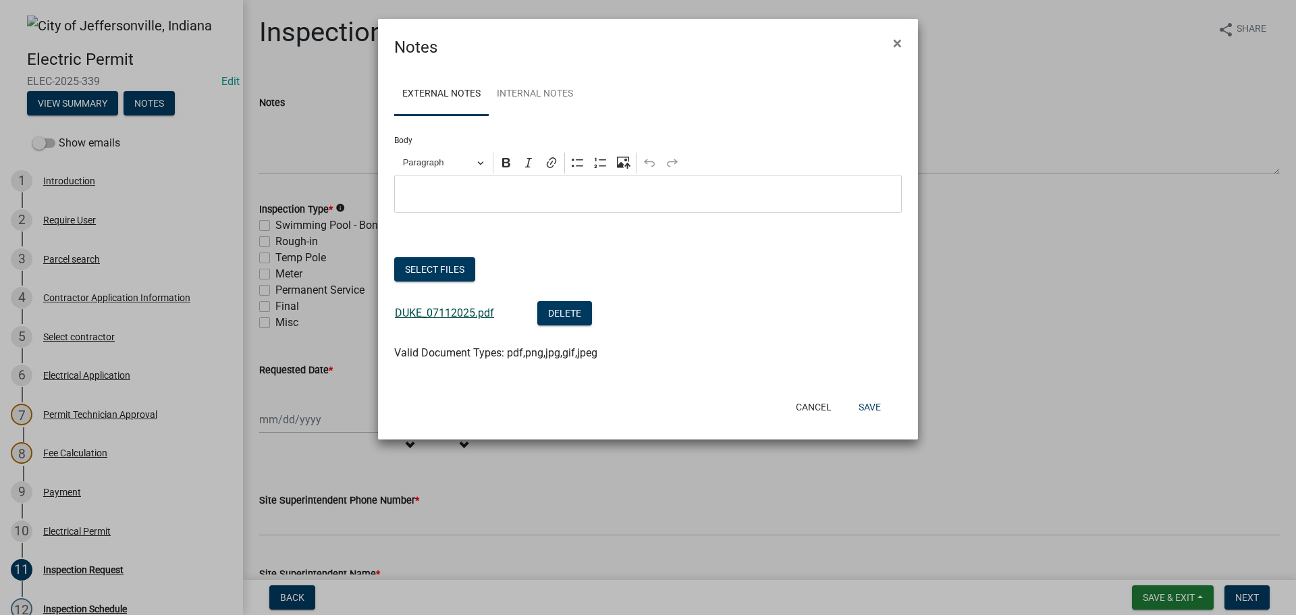
click at [435, 312] on link "DUKE_07112025.pdf" at bounding box center [444, 312] width 99 height 13
click at [866, 406] on button "Save" at bounding box center [870, 407] width 44 height 24
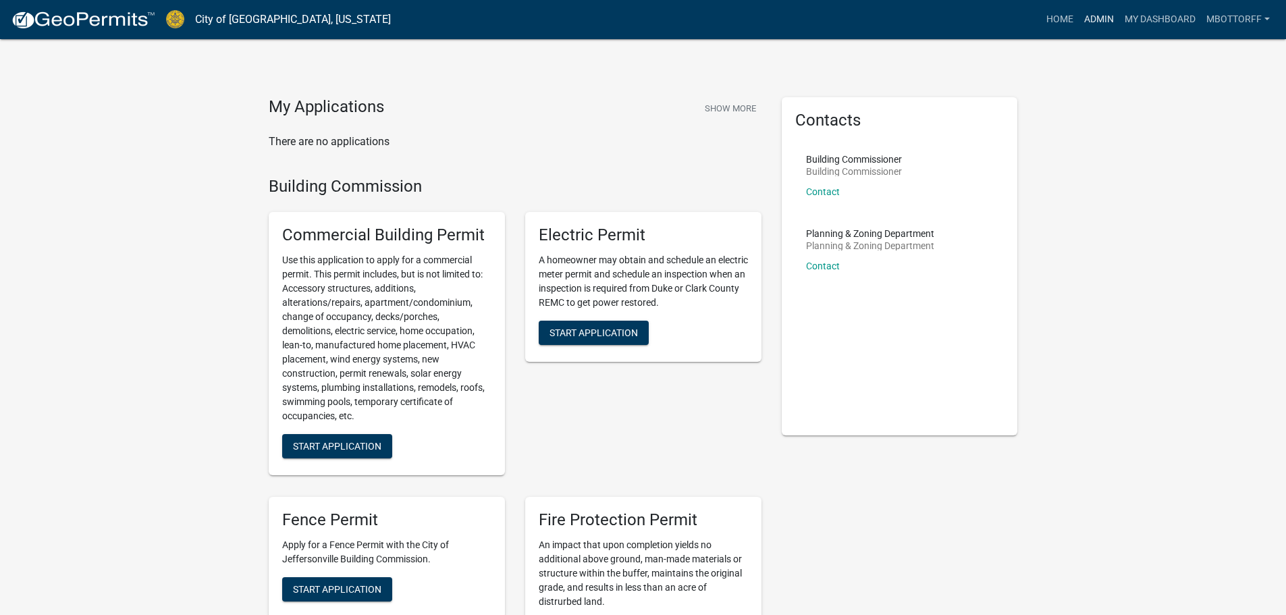
click at [1095, 18] on link "Admin" at bounding box center [1098, 20] width 40 height 26
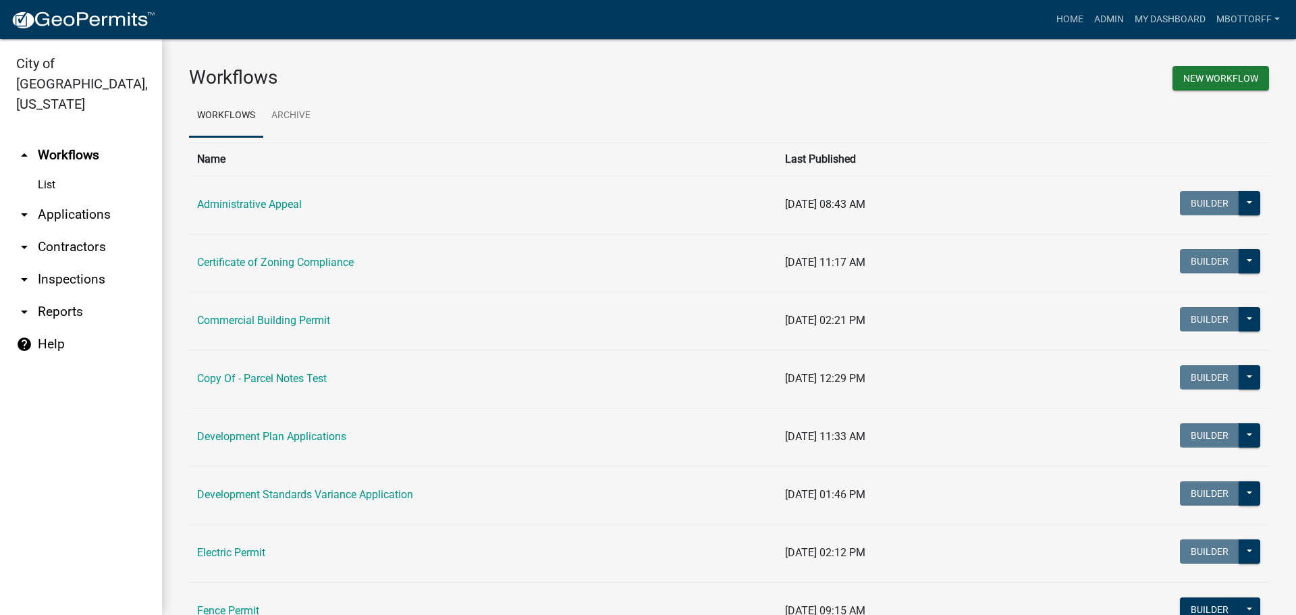
click at [64, 198] on link "arrow_drop_down Applications" at bounding box center [81, 214] width 162 height 32
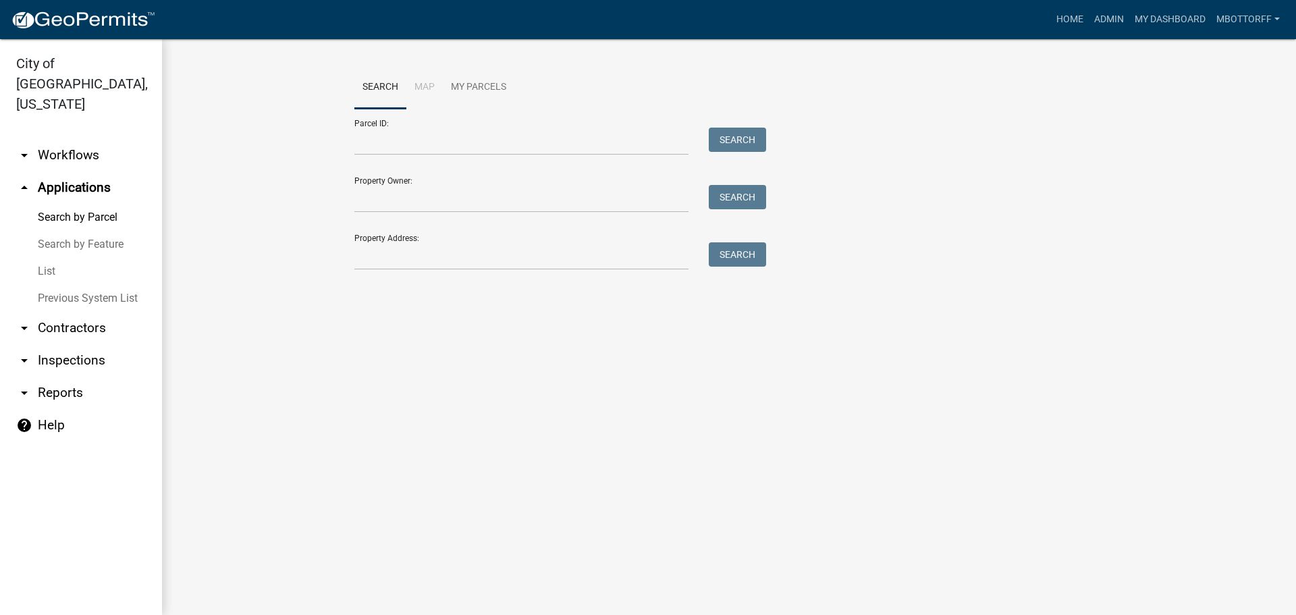
drag, startPoint x: 55, startPoint y: 339, endPoint x: 76, endPoint y: 332, distance: 21.6
click at [56, 344] on link "arrow_drop_down Inspections" at bounding box center [81, 360] width 162 height 32
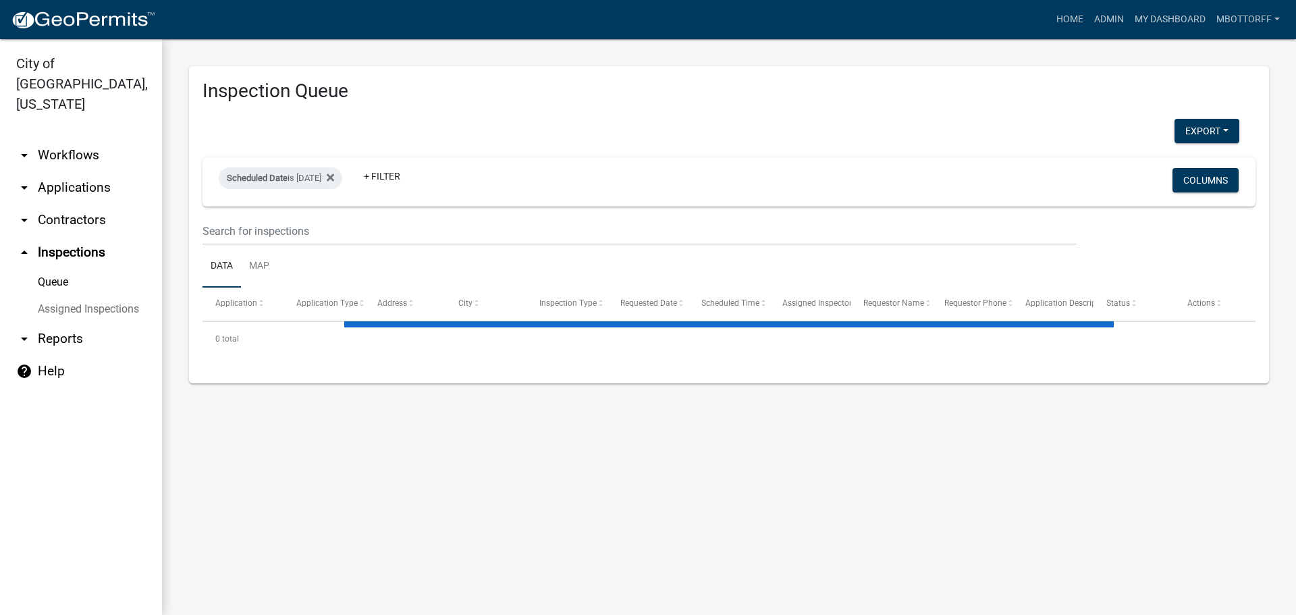
select select "3: 100"
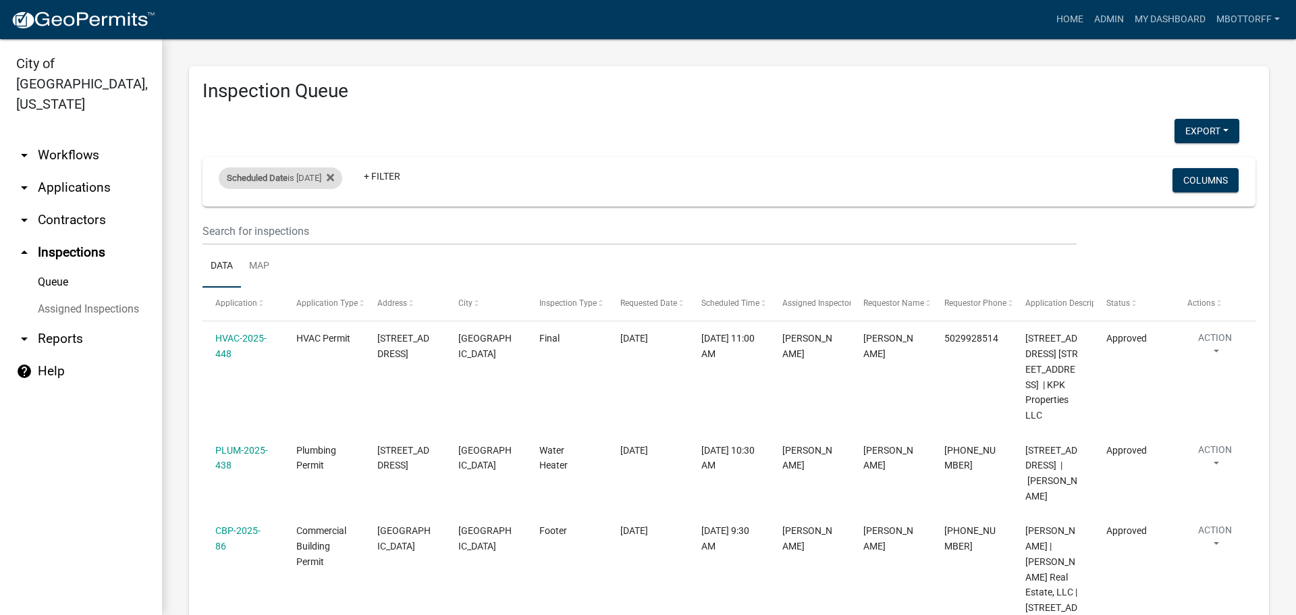
click at [328, 175] on div "Scheduled Date is 08/19/2025" at bounding box center [281, 178] width 124 height 22
click at [329, 228] on input "2025-08-19" at bounding box center [292, 229] width 94 height 28
type input "2025-08-20"
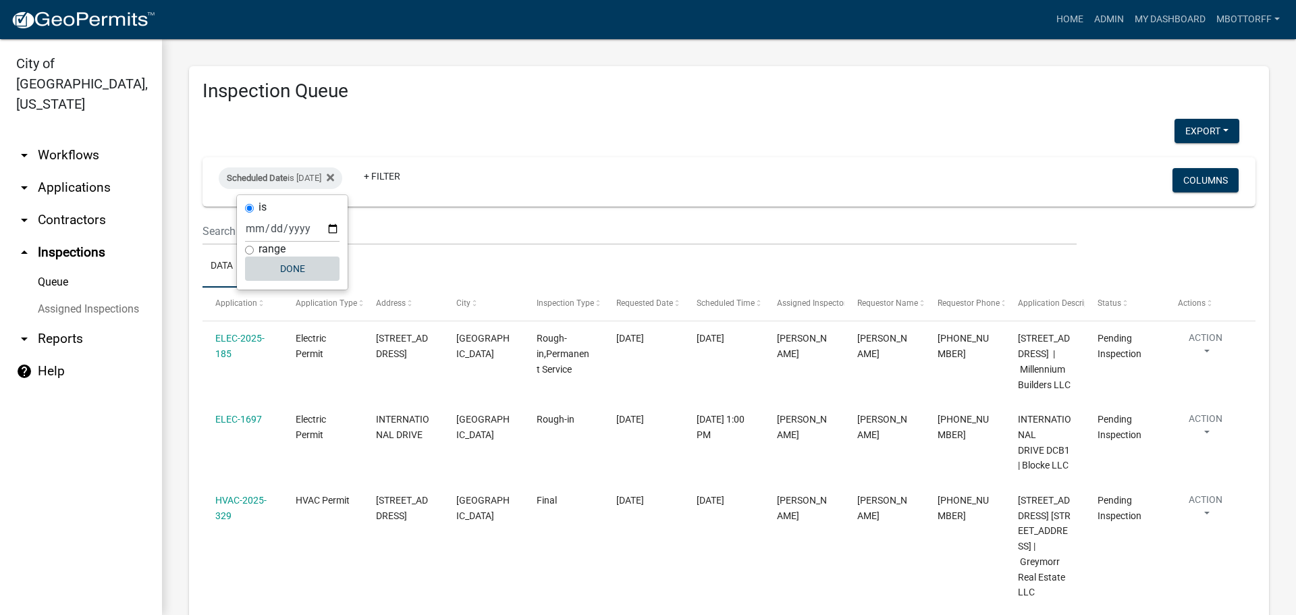
click at [284, 267] on button "Done" at bounding box center [292, 268] width 94 height 24
click at [1202, 126] on button "Export" at bounding box center [1206, 131] width 65 height 24
click at [1143, 165] on button "Excel Format (.xlsx)" at bounding box center [1176, 166] width 126 height 32
